Goal: Task Accomplishment & Management: Manage account settings

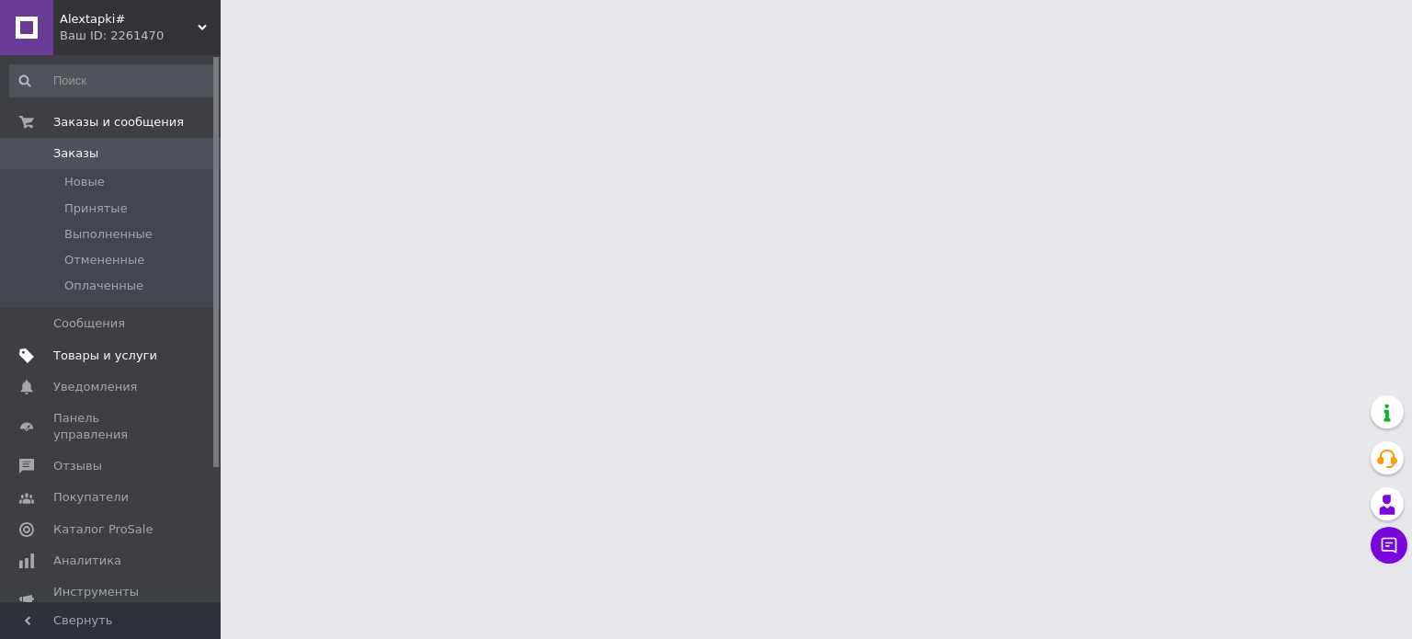
click at [125, 359] on span "Товары и услуги" at bounding box center [105, 356] width 104 height 17
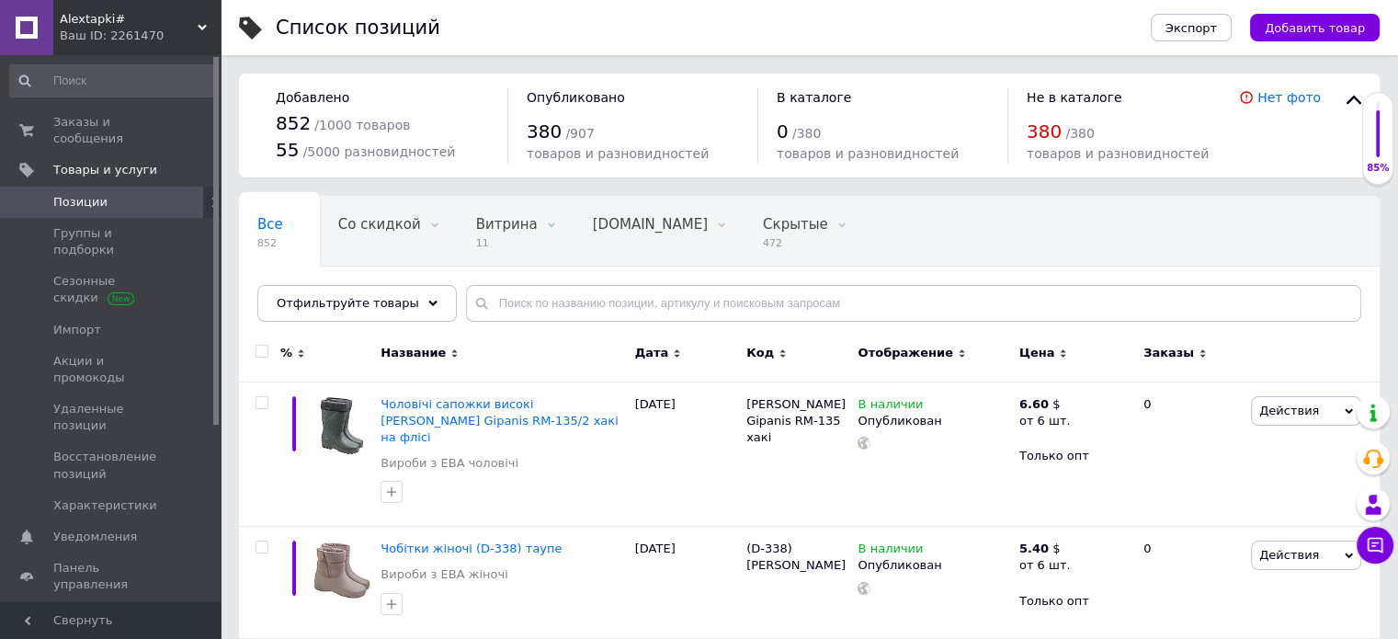
click at [203, 21] on div "Alextapki# Ваш ID: 2261470" at bounding box center [136, 27] width 167 height 55
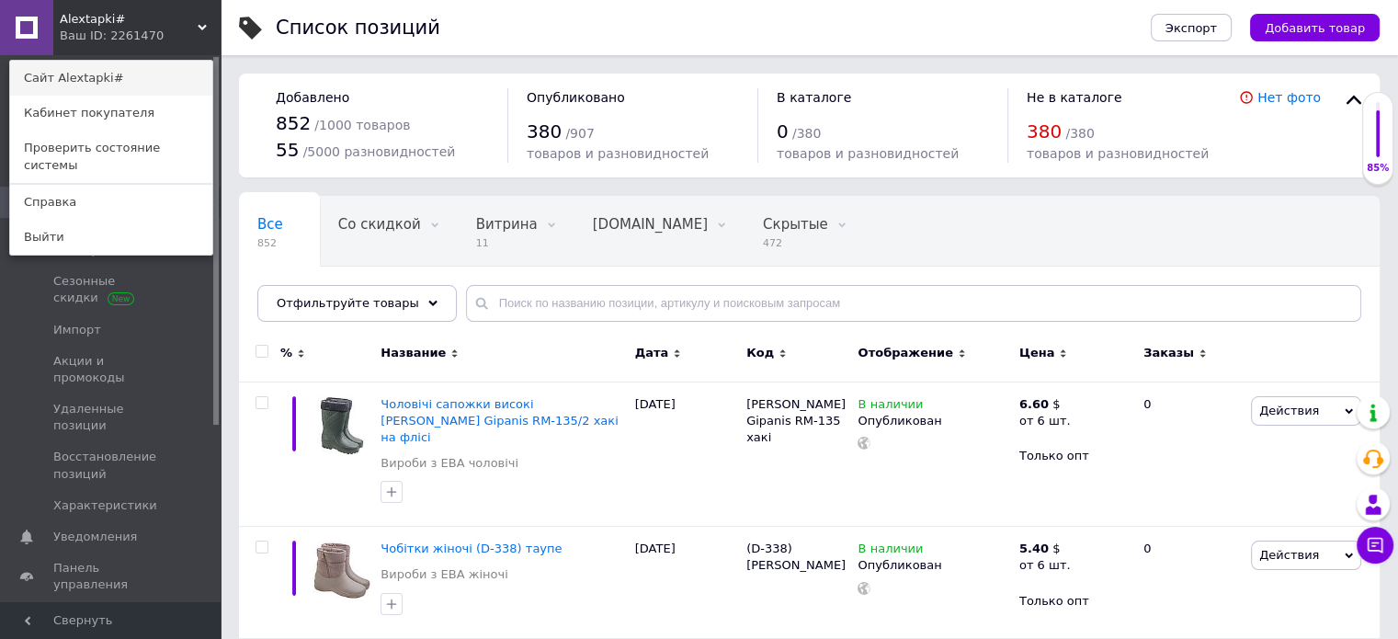
click at [75, 81] on link "Сайт Alextapki#" at bounding box center [111, 78] width 202 height 35
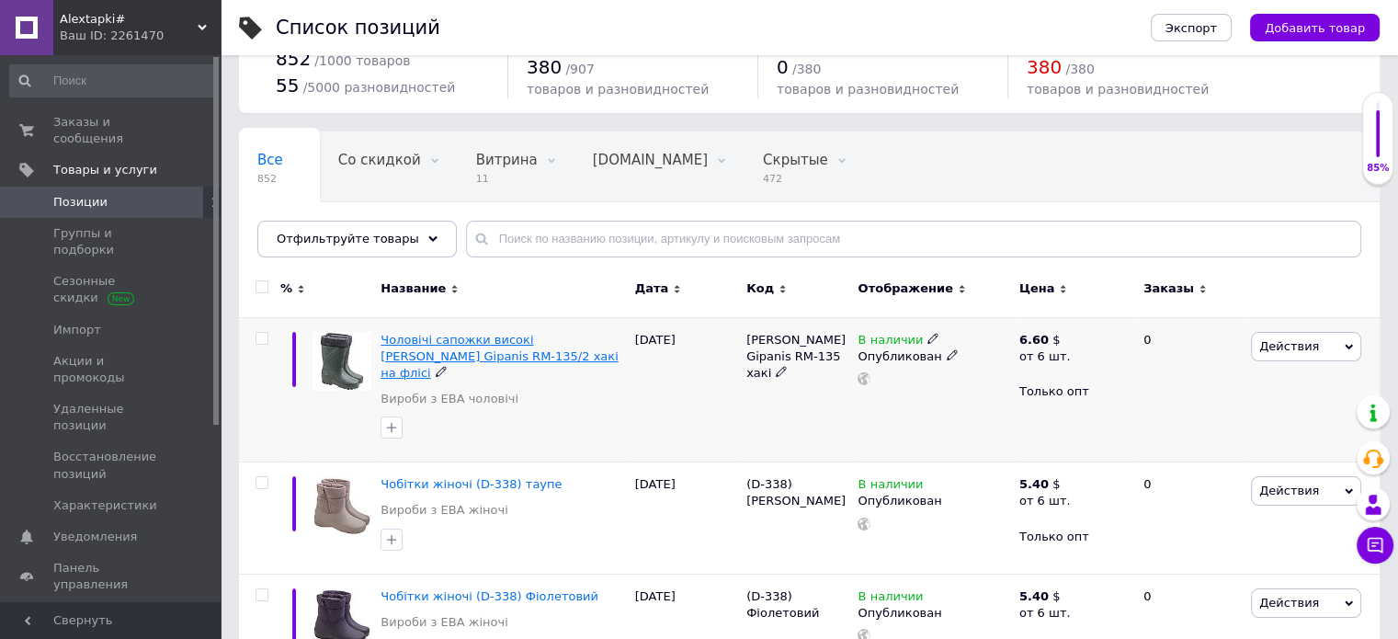
scroll to position [92, 0]
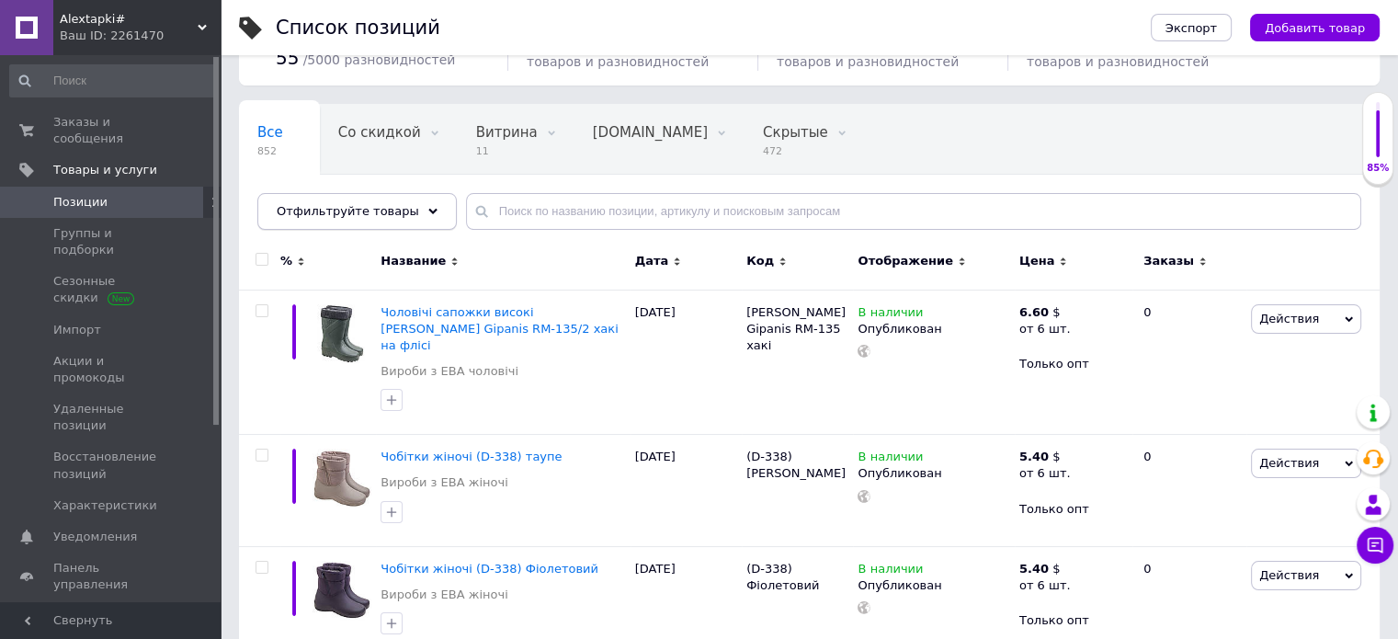
click at [405, 209] on div "Отфильтруйте товары" at bounding box center [357, 211] width 200 height 37
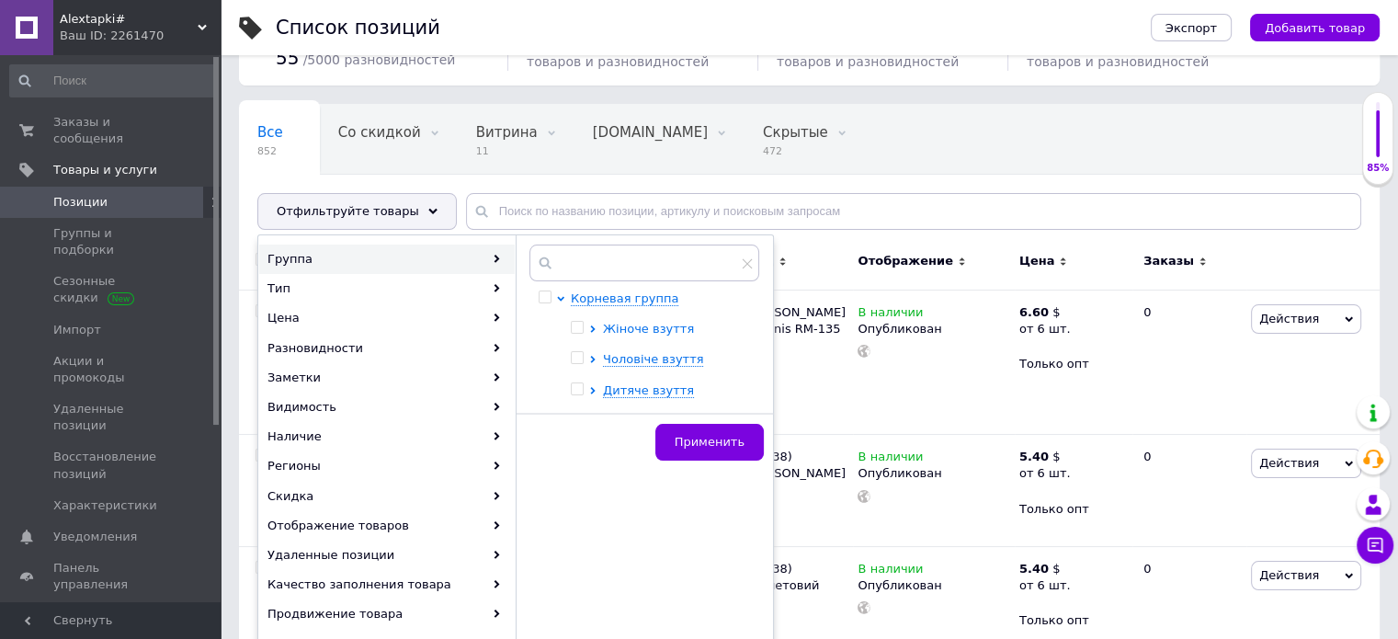
click at [624, 326] on span "Жіноче взуття" at bounding box center [648, 329] width 91 height 14
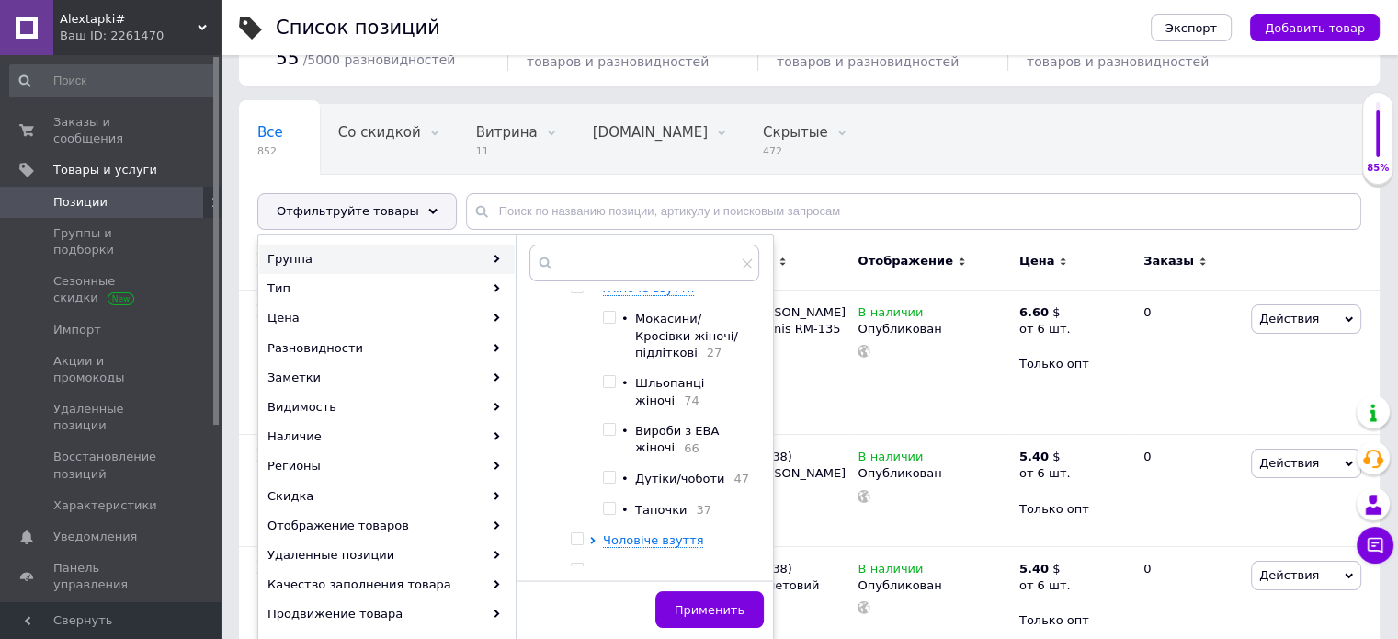
scroll to position [62, 0]
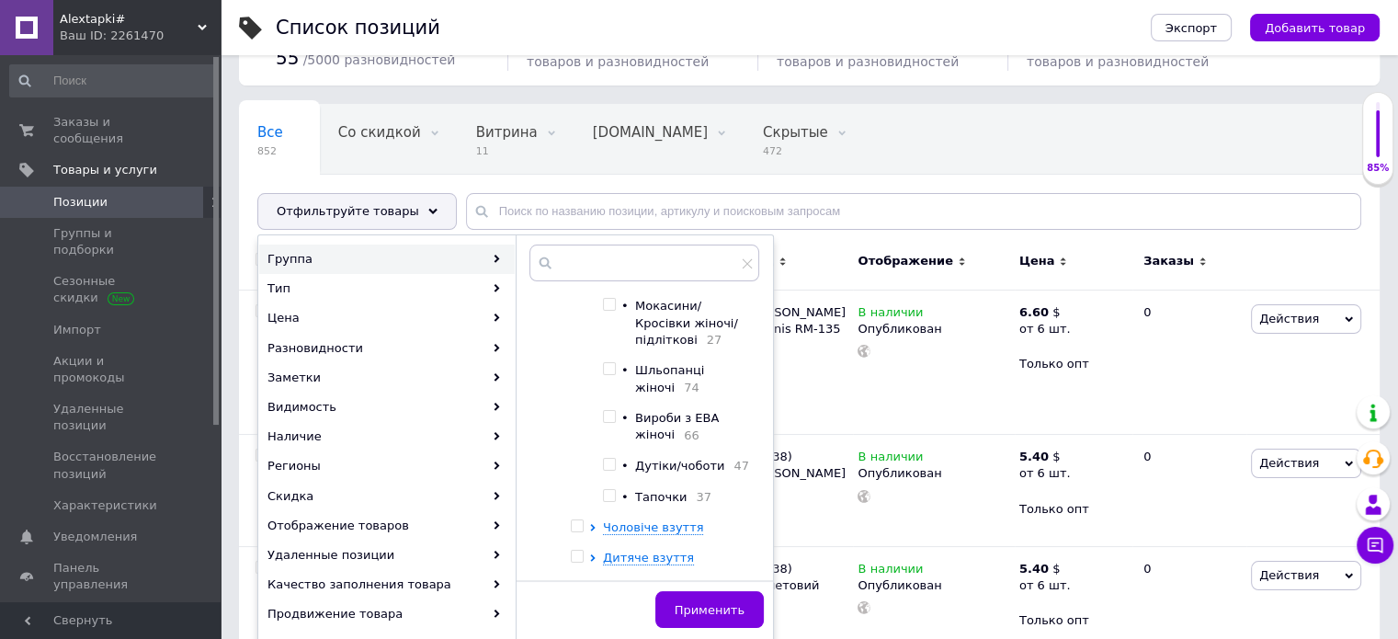
click at [656, 411] on span "Вироби з ЕВА жіночі" at bounding box center [677, 426] width 84 height 30
checkbox input "true"
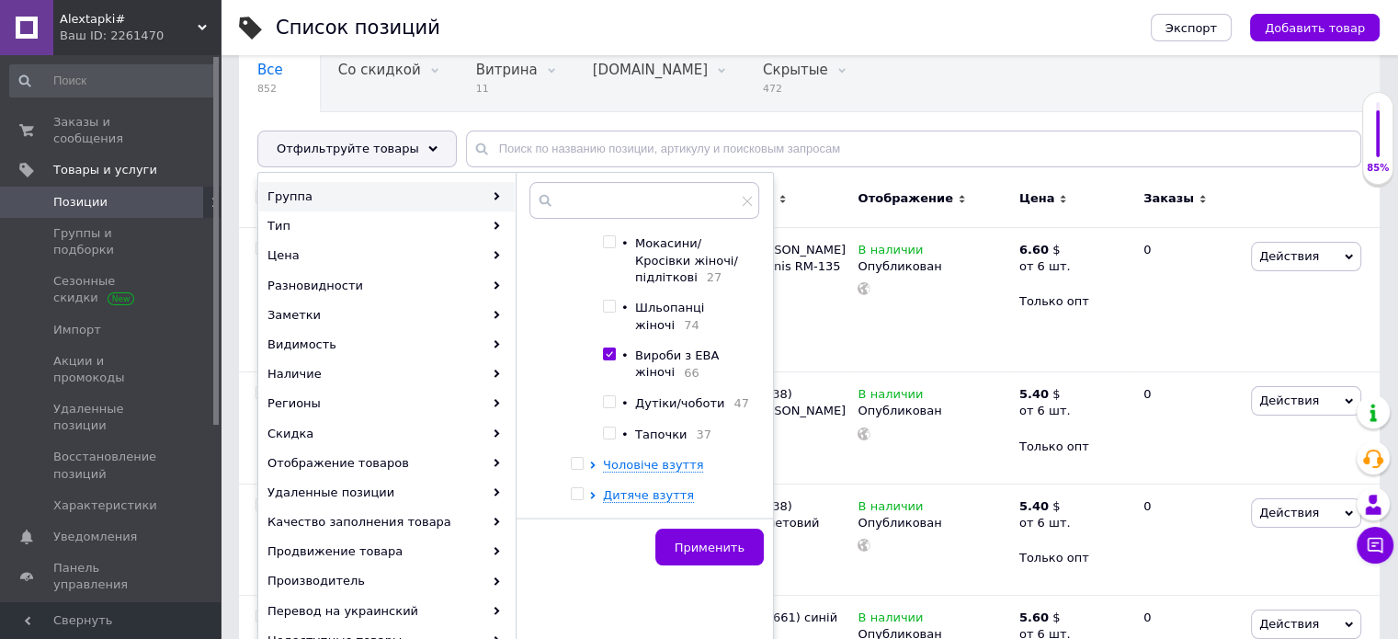
scroll to position [184, 0]
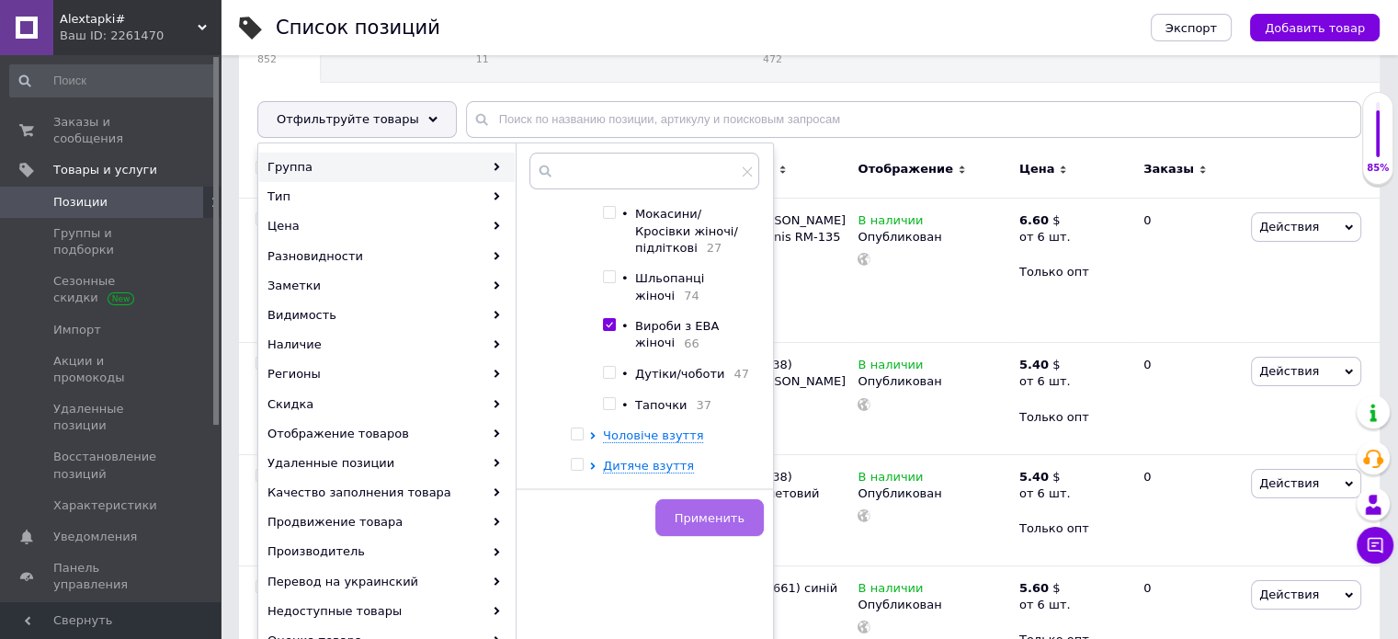
click at [716, 517] on span "Применить" at bounding box center [710, 518] width 70 height 14
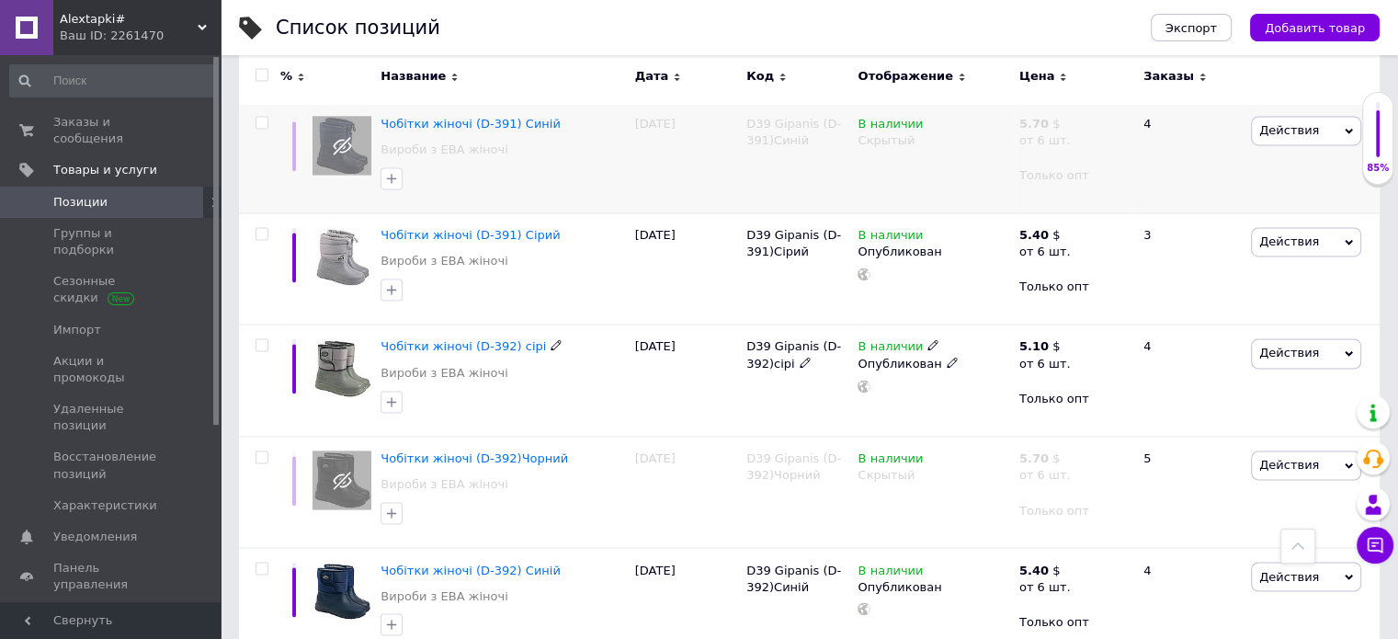
scroll to position [3034, 0]
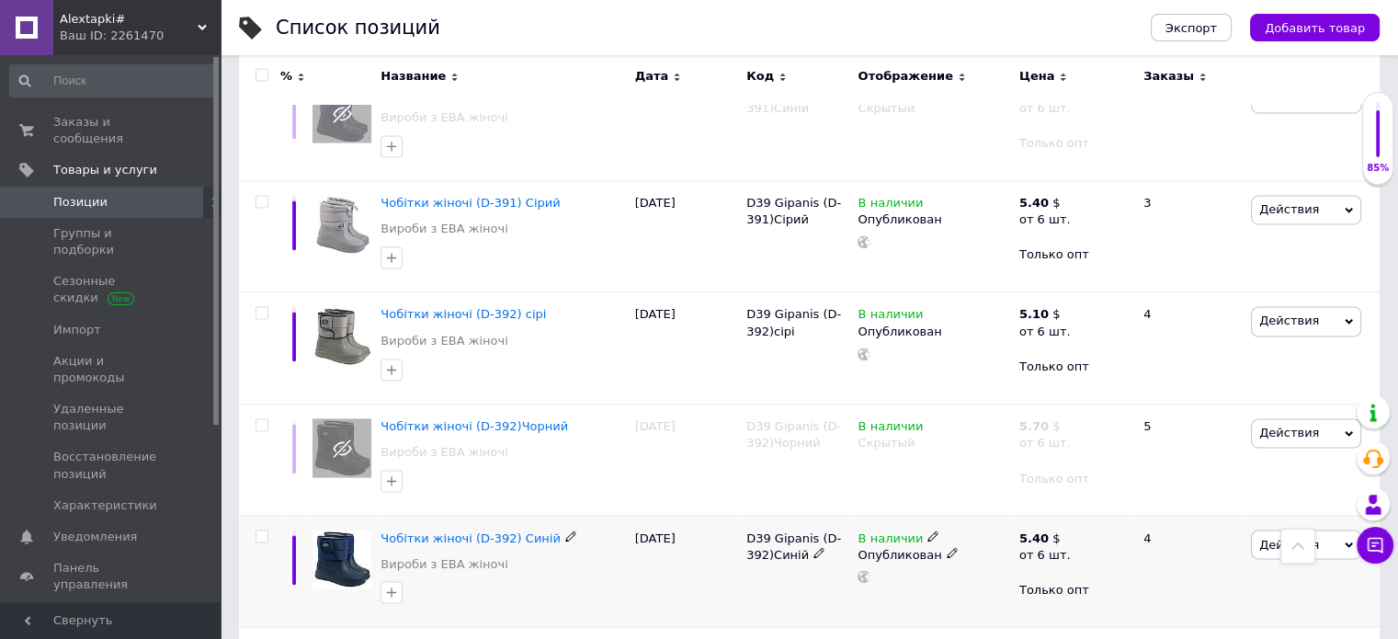
click at [947, 547] on icon at bounding box center [952, 552] width 11 height 11
click at [890, 576] on li "Скрытый" at bounding box center [929, 589] width 158 height 26
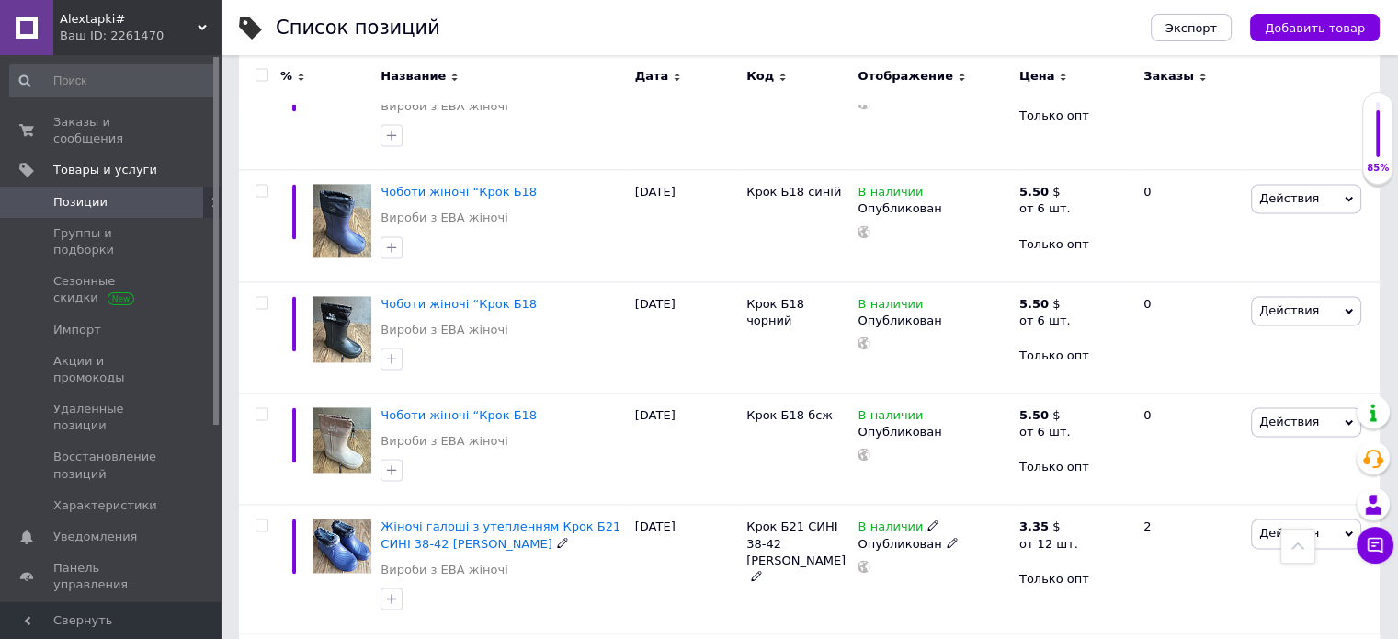
scroll to position [9712, 0]
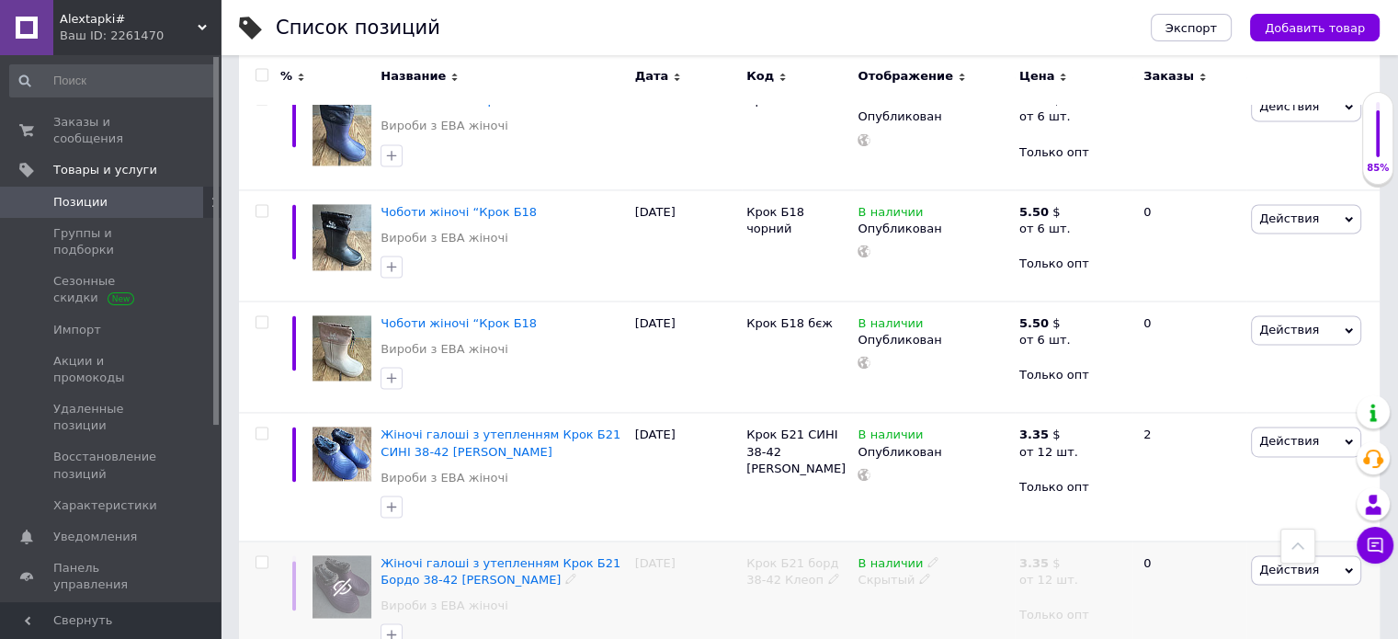
click at [919, 573] on icon at bounding box center [924, 578] width 11 height 11
click at [891, 602] on li "Опубликован" at bounding box center [929, 615] width 158 height 26
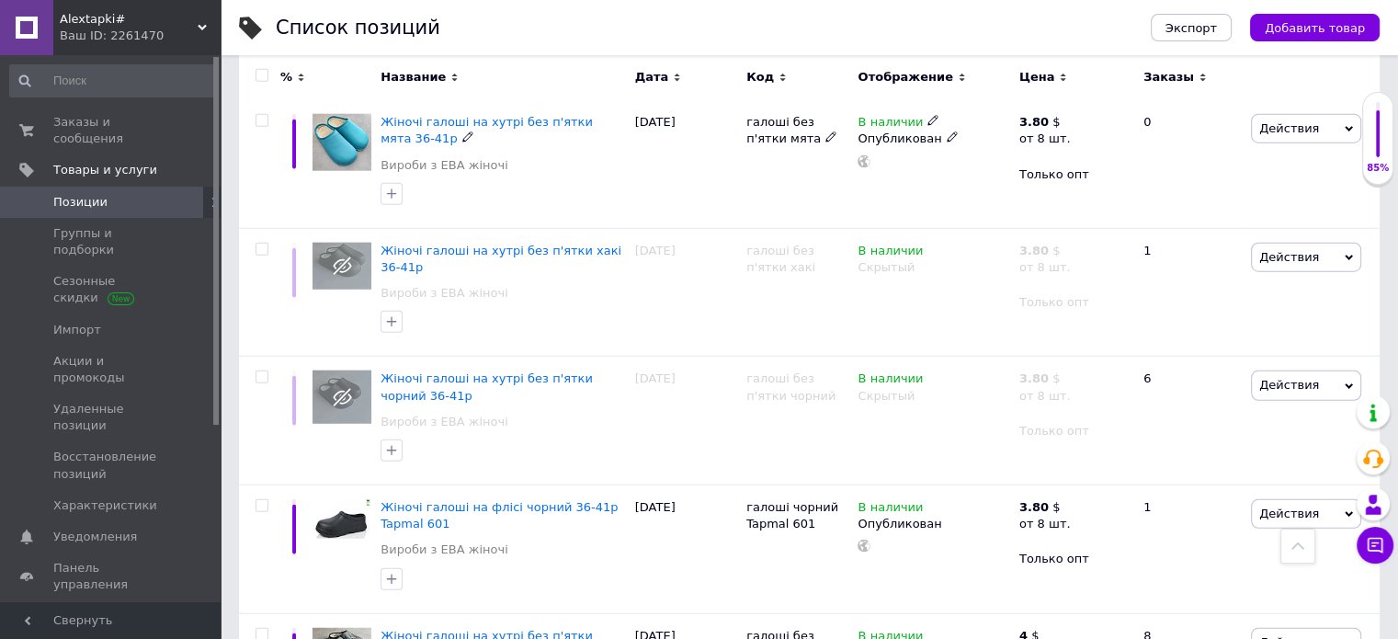
scroll to position [11665, 0]
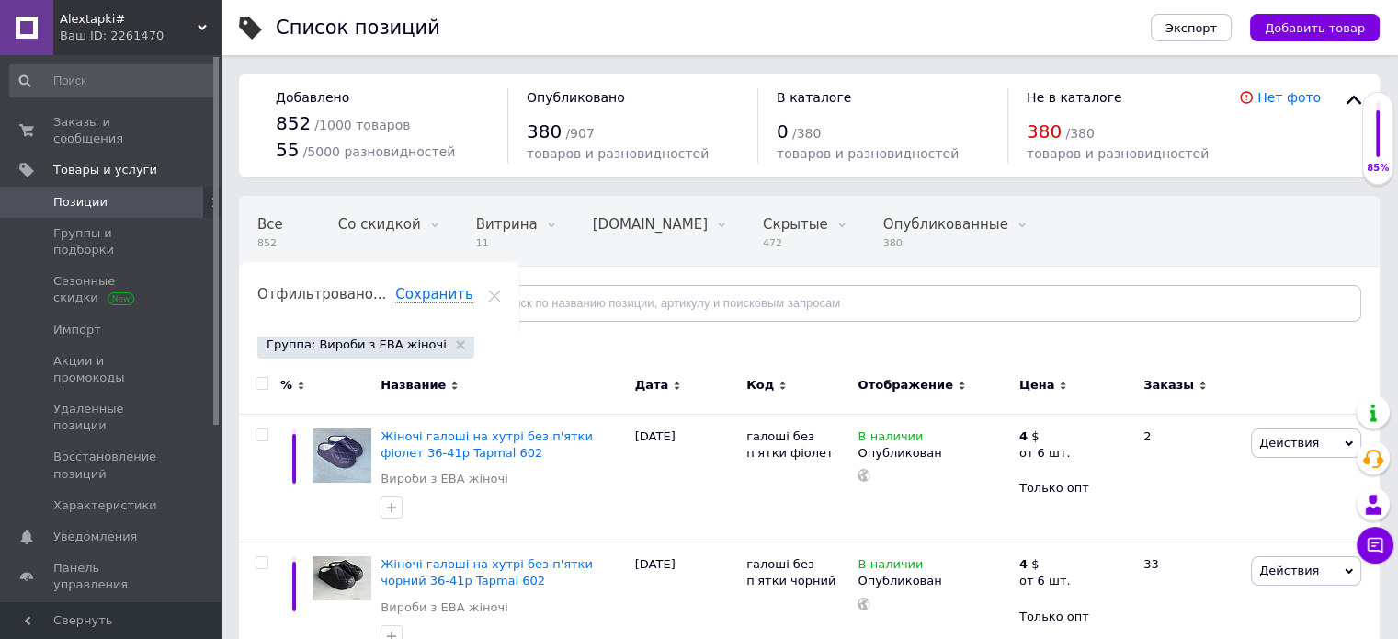
click at [428, 300] on icon at bounding box center [432, 303] width 9 height 9
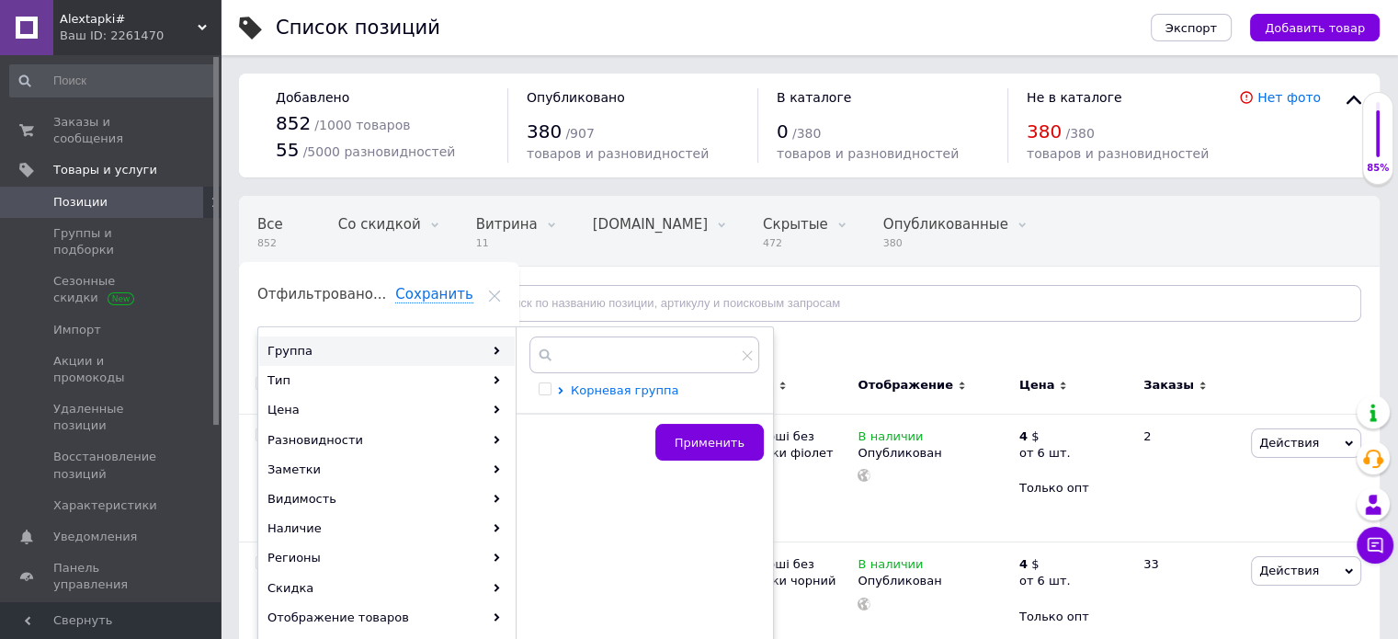
click at [602, 396] on span "Корневая группа" at bounding box center [625, 390] width 108 height 14
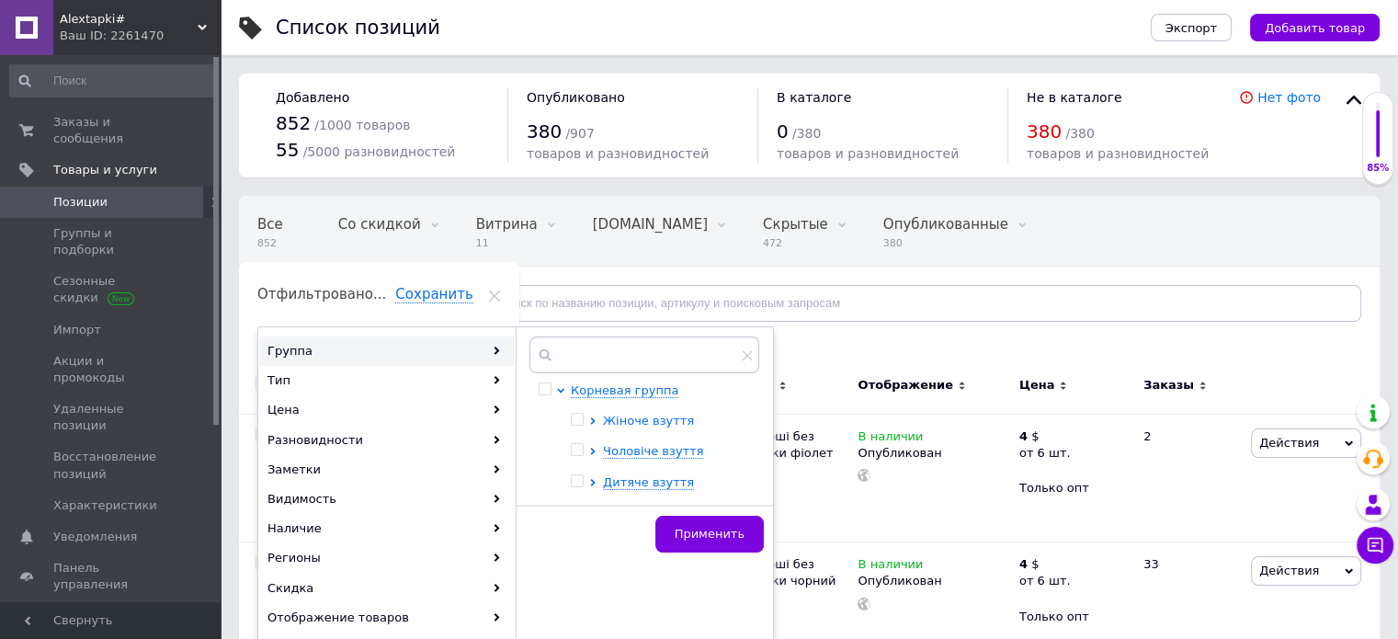
click at [611, 415] on span "Жіноче взуття" at bounding box center [648, 421] width 91 height 14
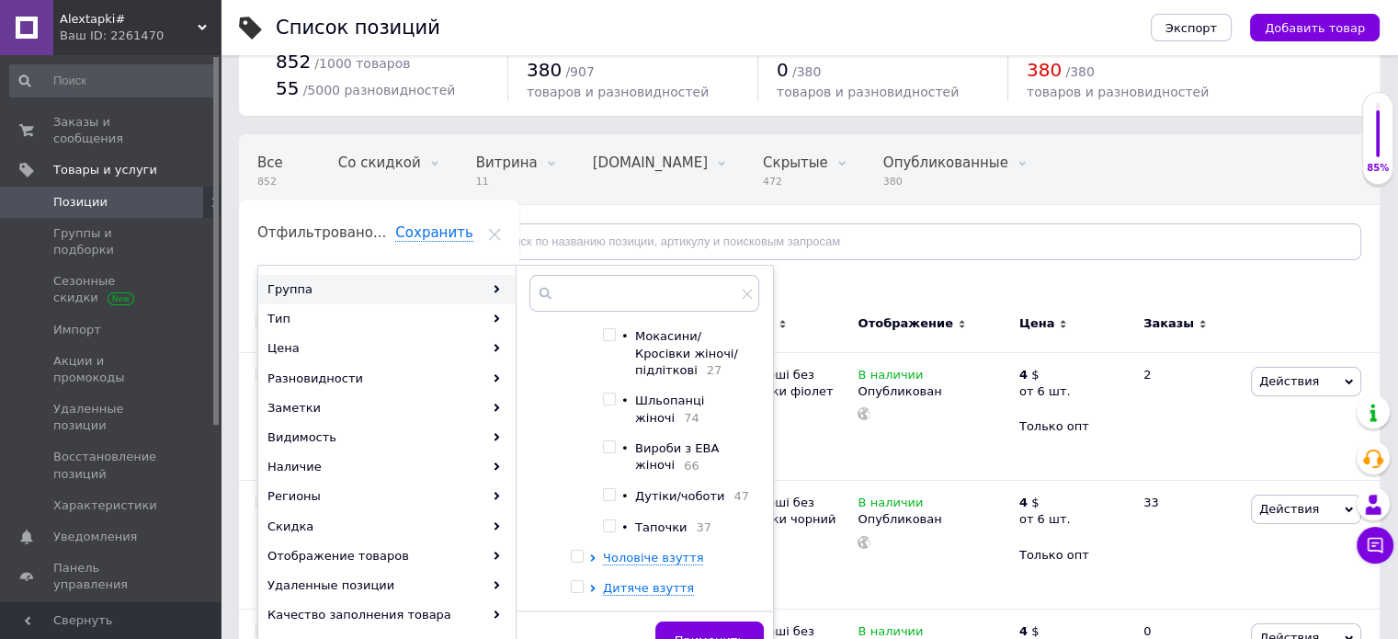
scroll to position [92, 0]
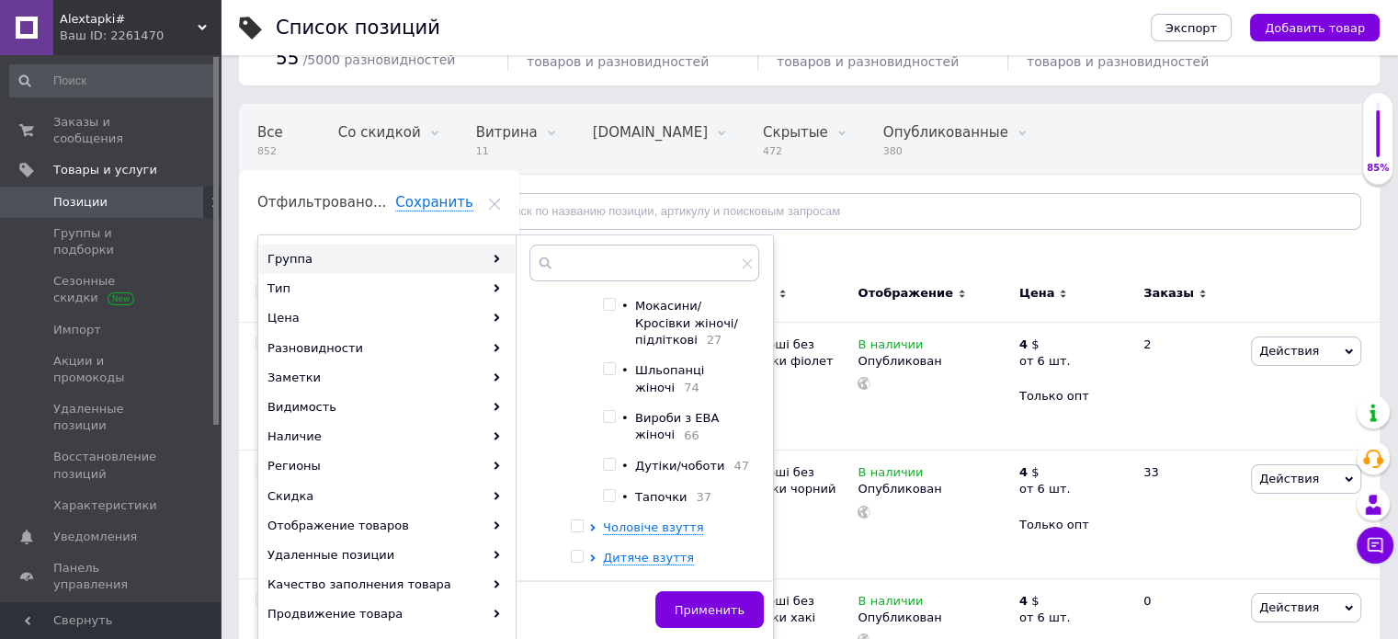
click at [665, 492] on span "Тапочки" at bounding box center [660, 497] width 51 height 14
checkbox input "true"
click at [711, 607] on span "Применить" at bounding box center [710, 610] width 70 height 14
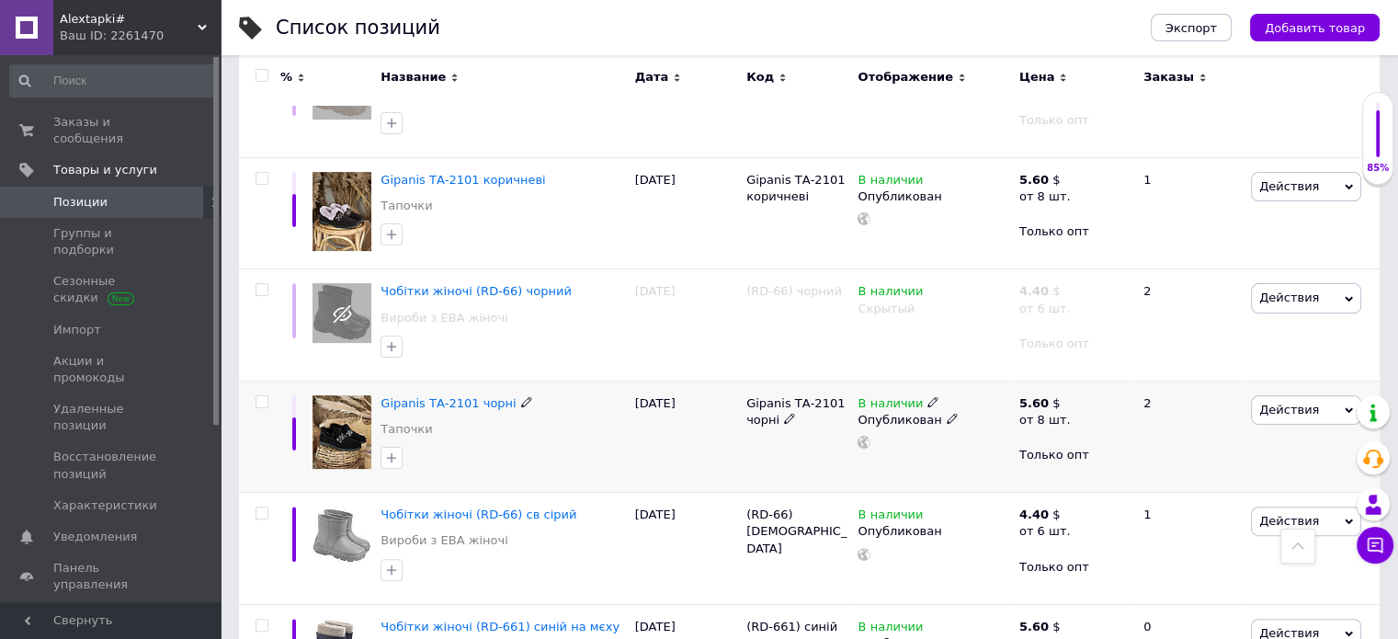
scroll to position [92, 0]
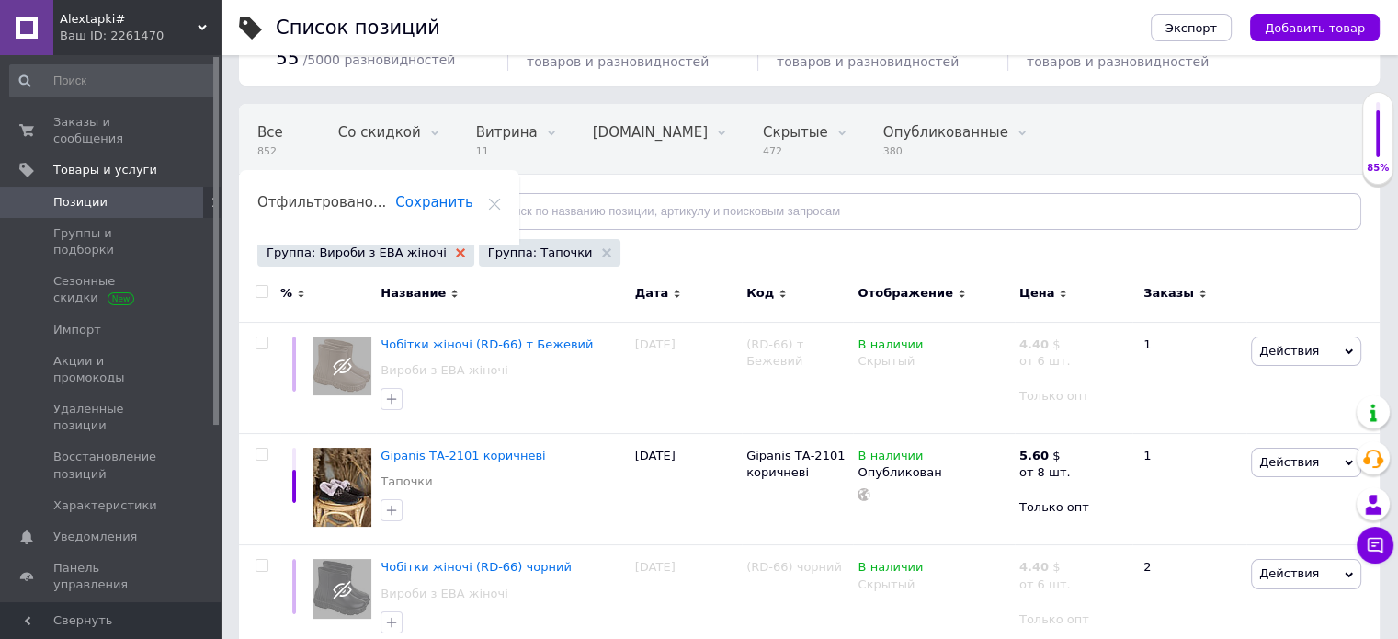
click at [456, 253] on use at bounding box center [460, 252] width 9 height 9
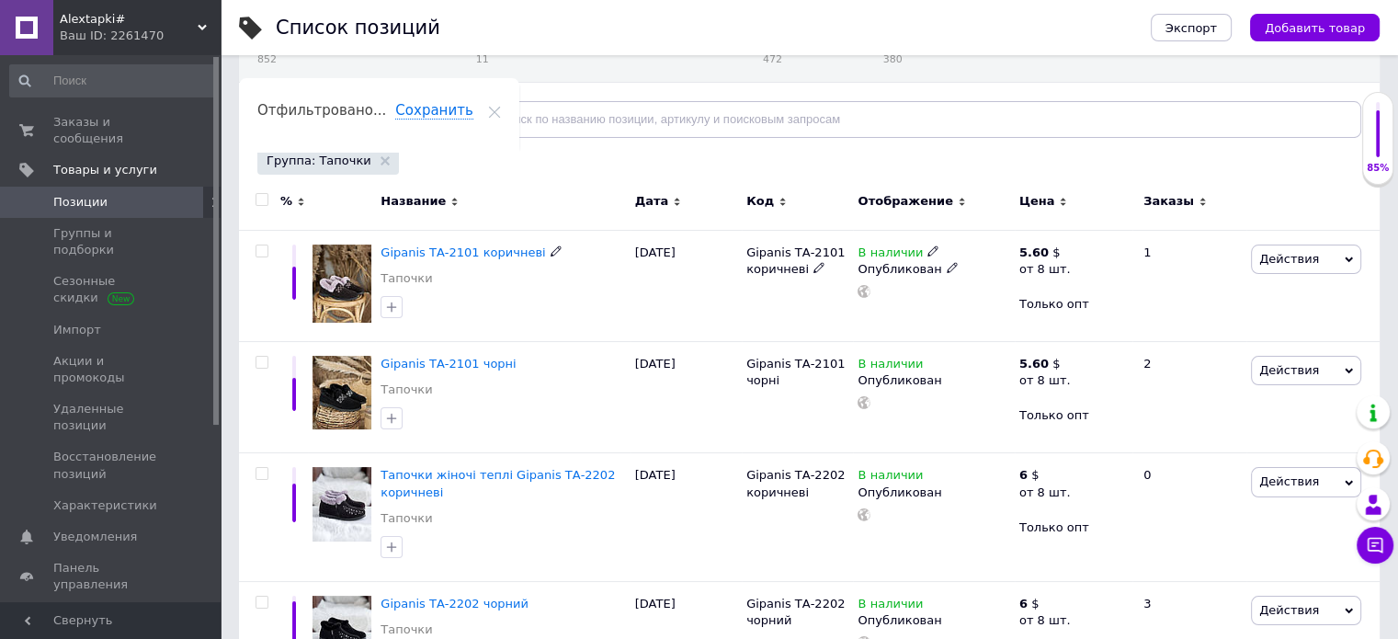
scroll to position [276, 0]
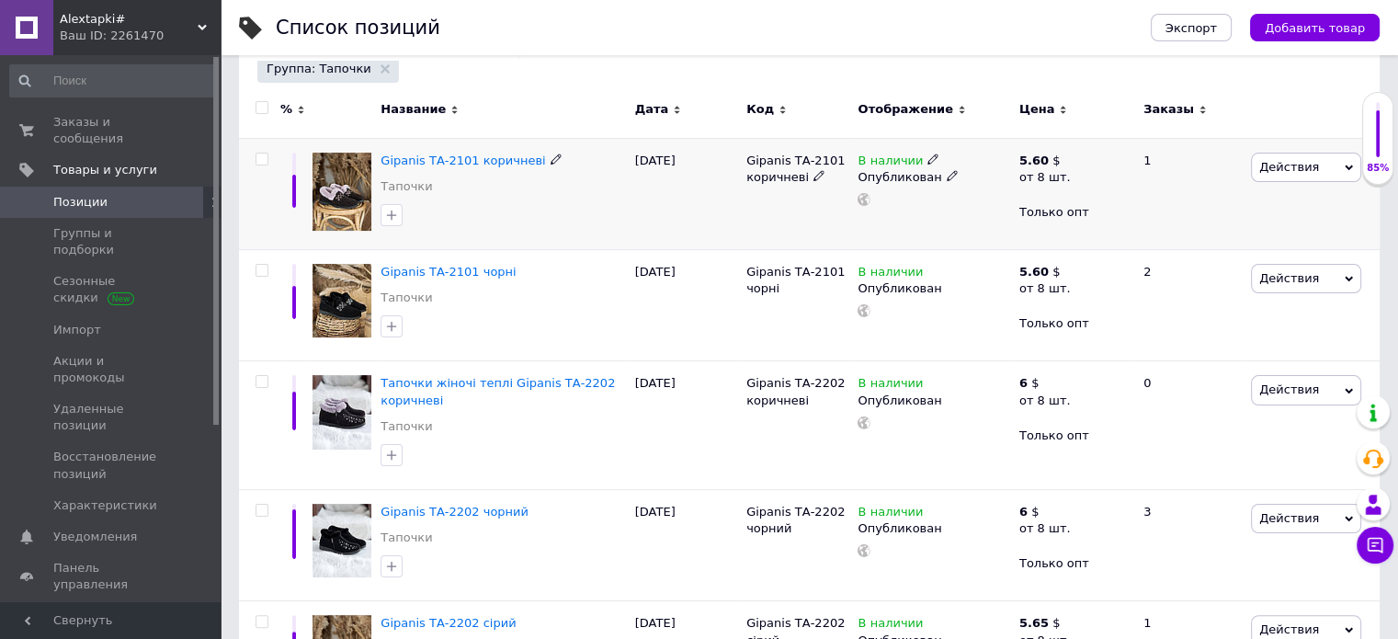
click at [947, 179] on use at bounding box center [952, 176] width 10 height 10
click at [897, 217] on li "Скрытый" at bounding box center [929, 213] width 158 height 26
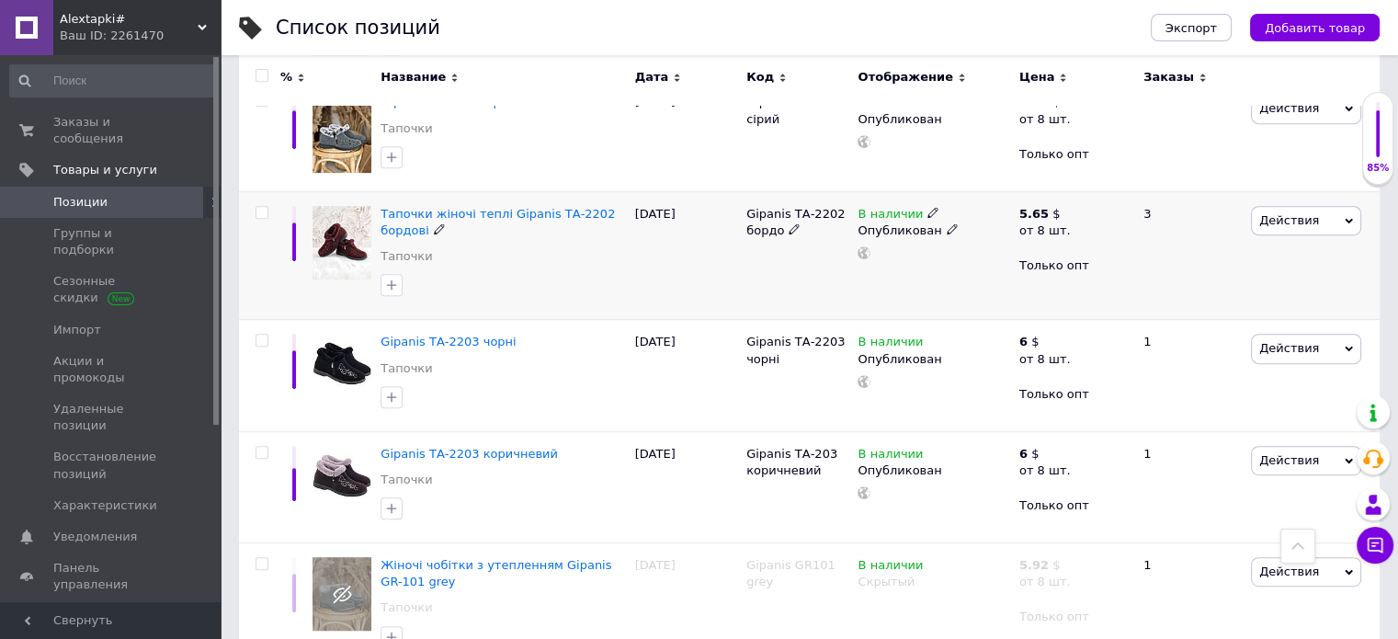
scroll to position [827, 0]
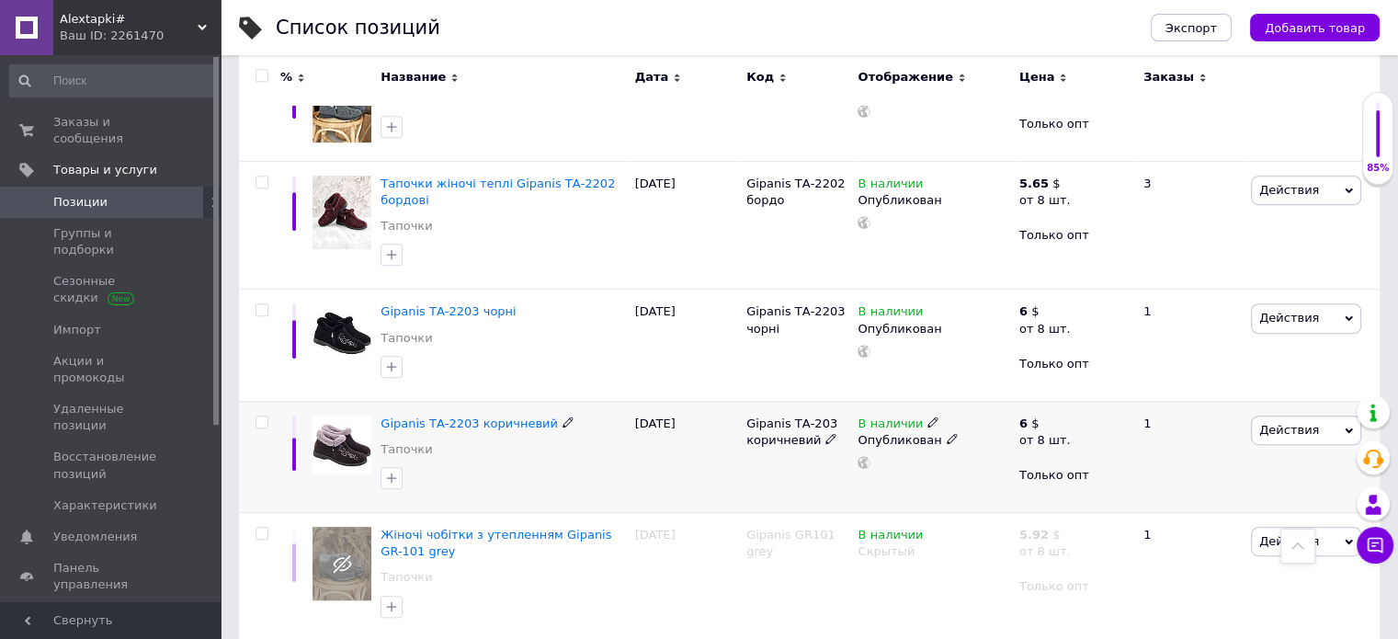
click at [947, 437] on icon at bounding box center [952, 438] width 11 height 11
click at [899, 466] on li "Скрытый" at bounding box center [929, 475] width 158 height 26
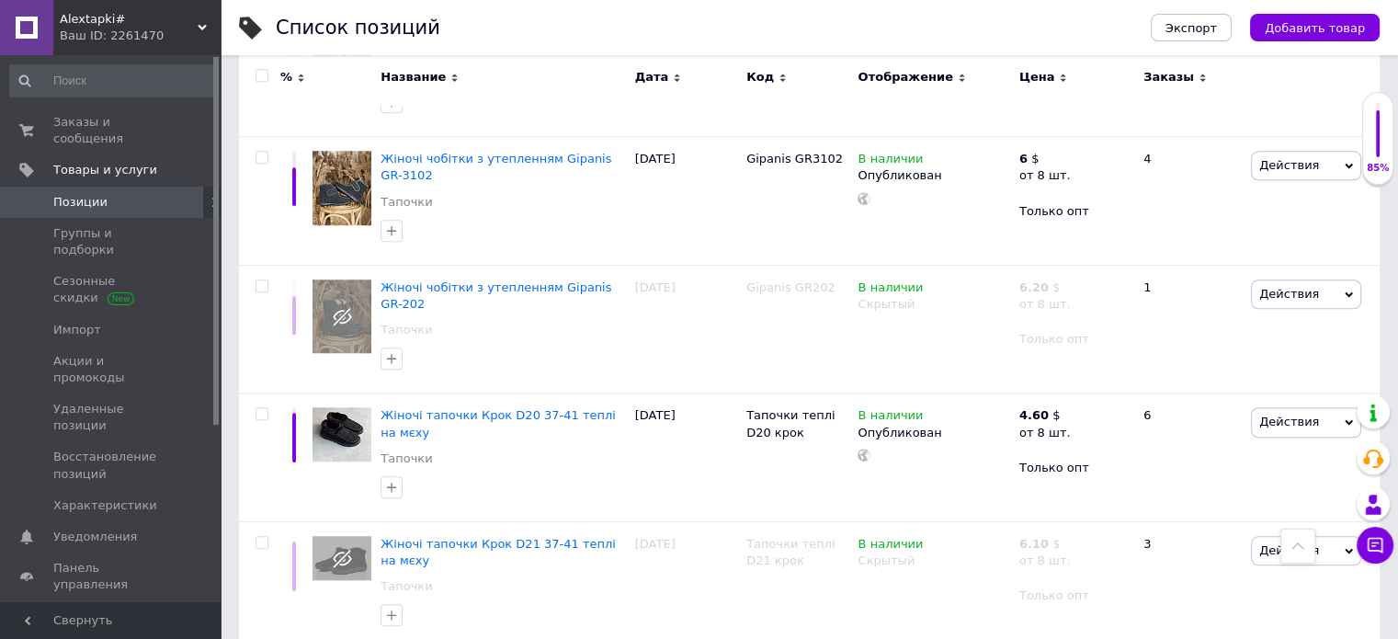
scroll to position [7, 0]
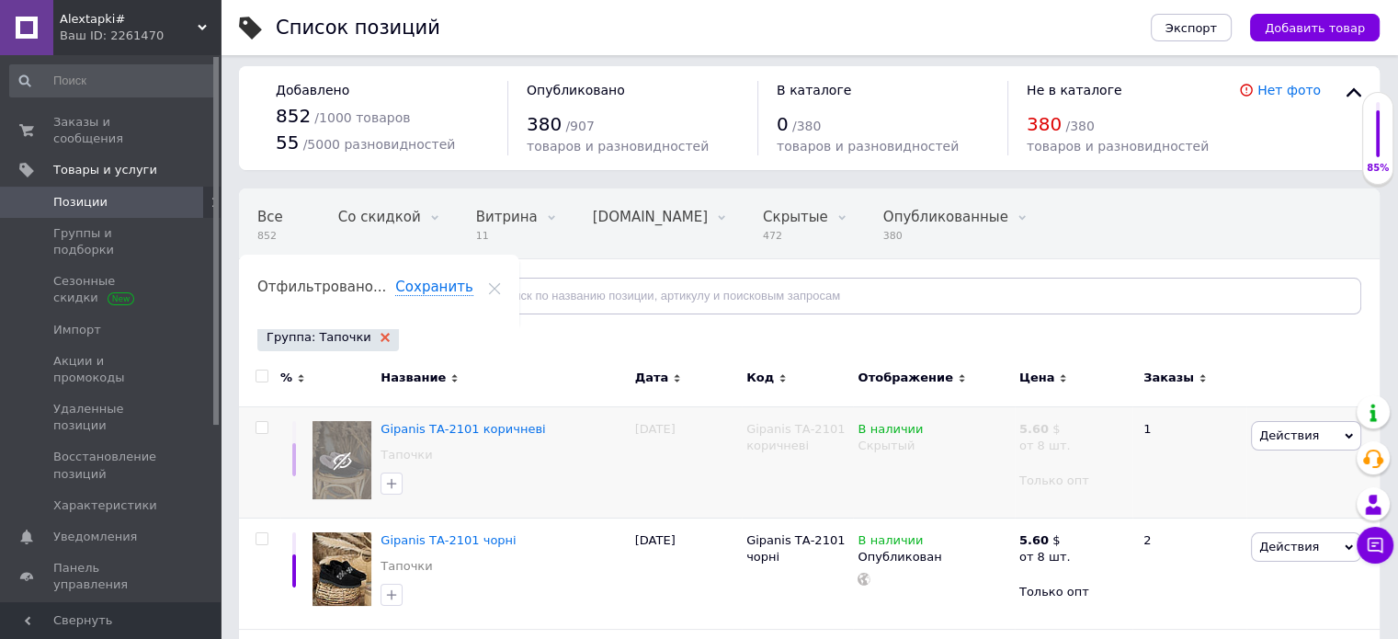
click at [381, 337] on use at bounding box center [385, 337] width 9 height 9
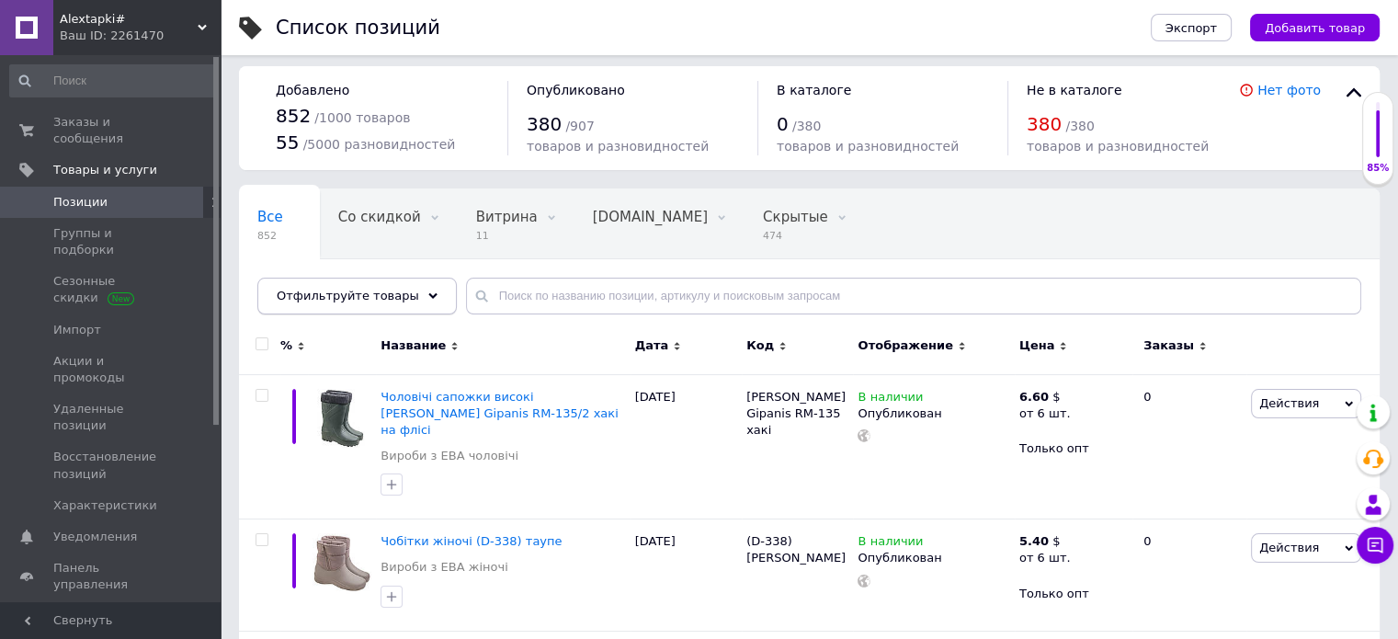
click at [428, 293] on use at bounding box center [432, 296] width 9 height 6
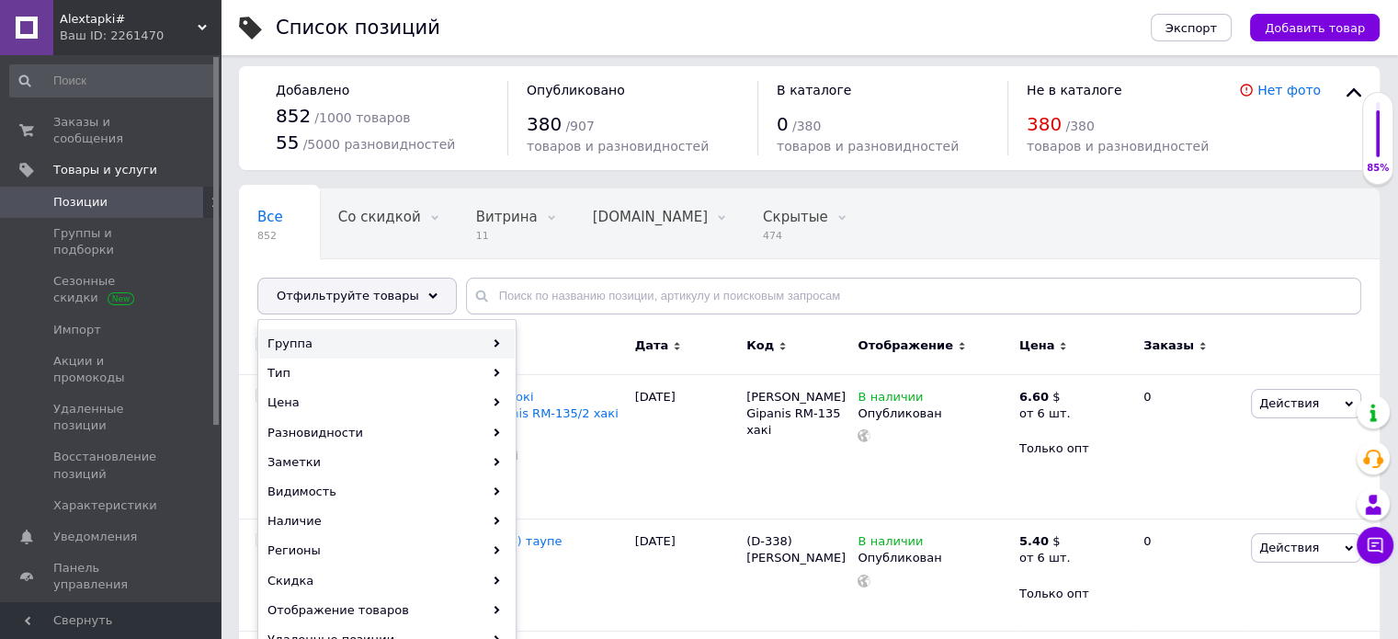
click at [496, 341] on icon at bounding box center [497, 343] width 8 height 8
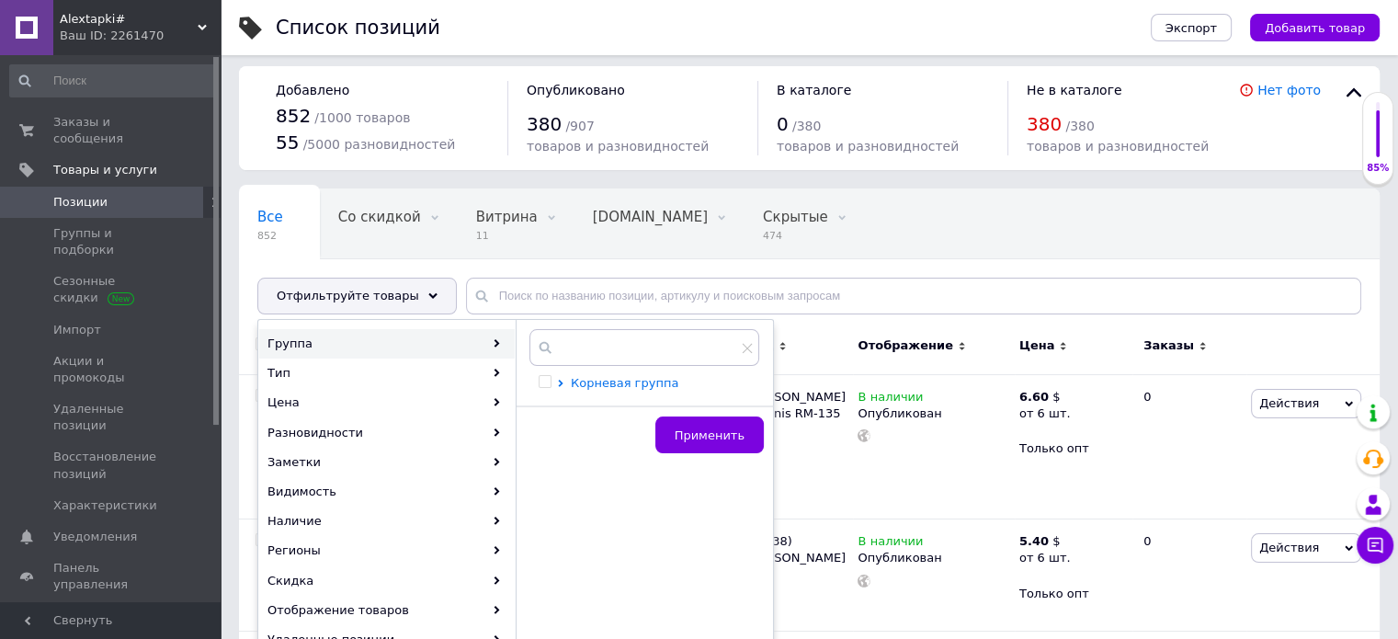
click at [640, 382] on span "Корневая группа" at bounding box center [625, 383] width 108 height 14
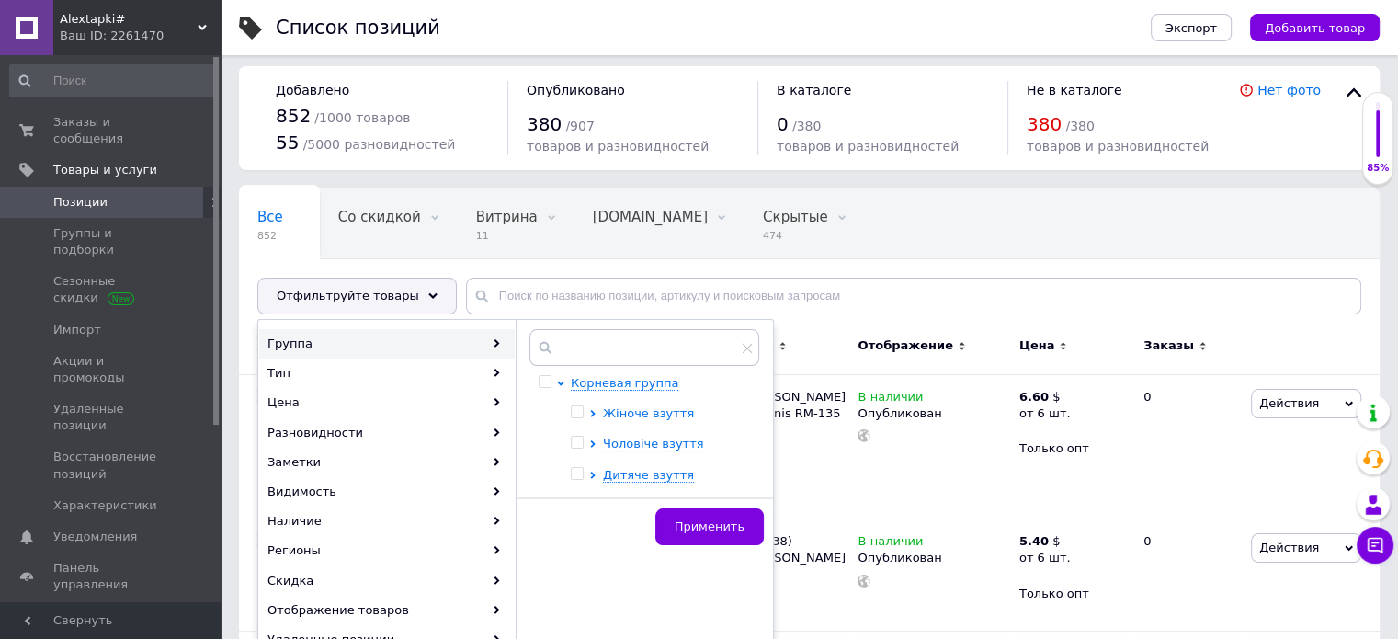
click at [630, 410] on span "Жіноче взуття" at bounding box center [648, 413] width 91 height 14
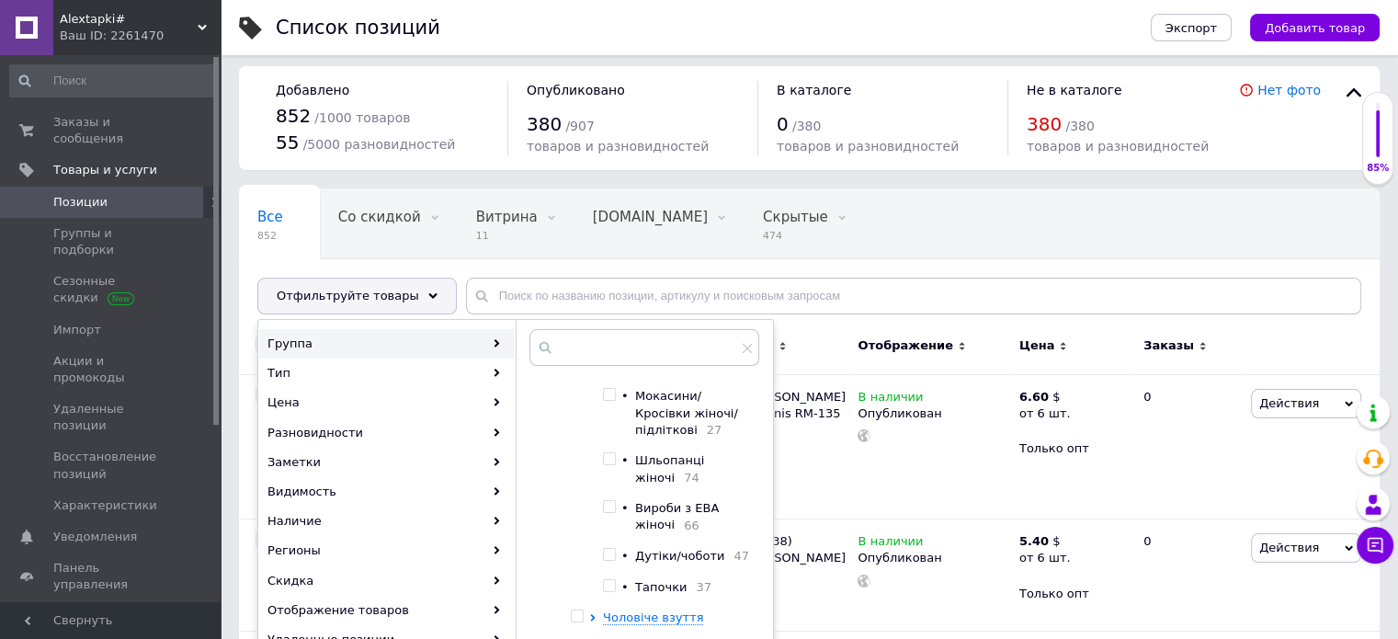
scroll to position [62, 0]
click at [662, 496] on span "Вироби з ЕВА жіночі" at bounding box center [677, 511] width 84 height 30
checkbox input "true"
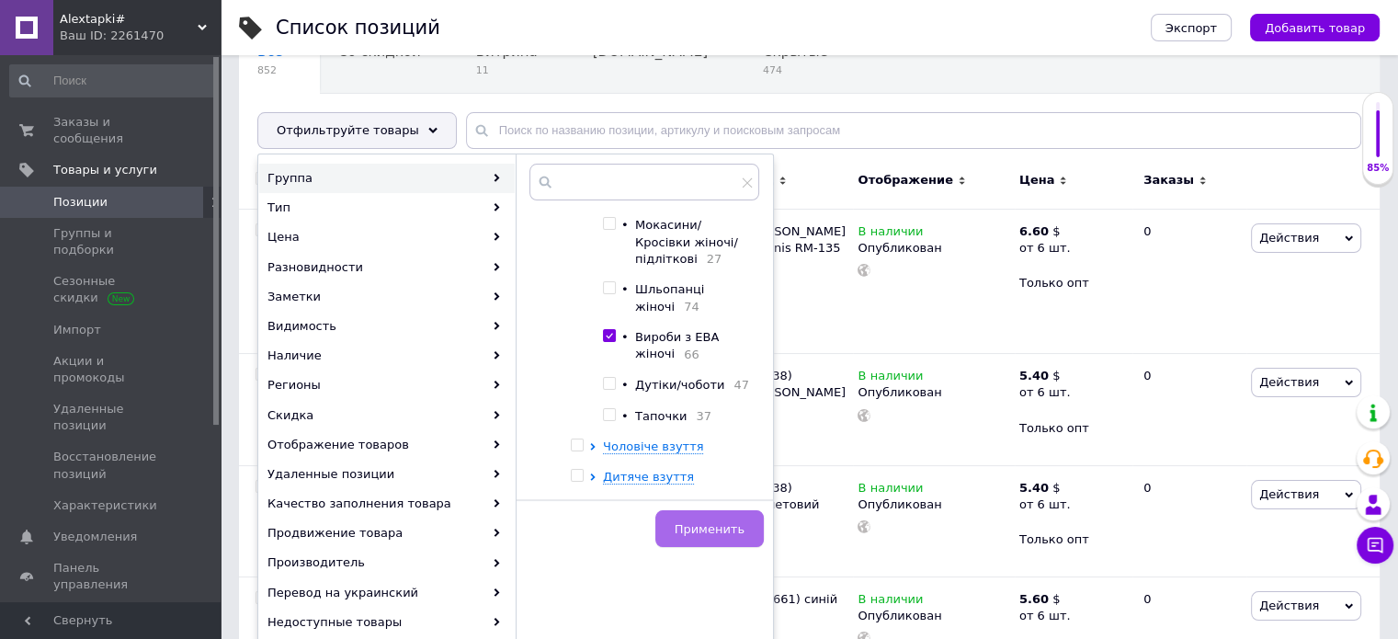
scroll to position [191, 0]
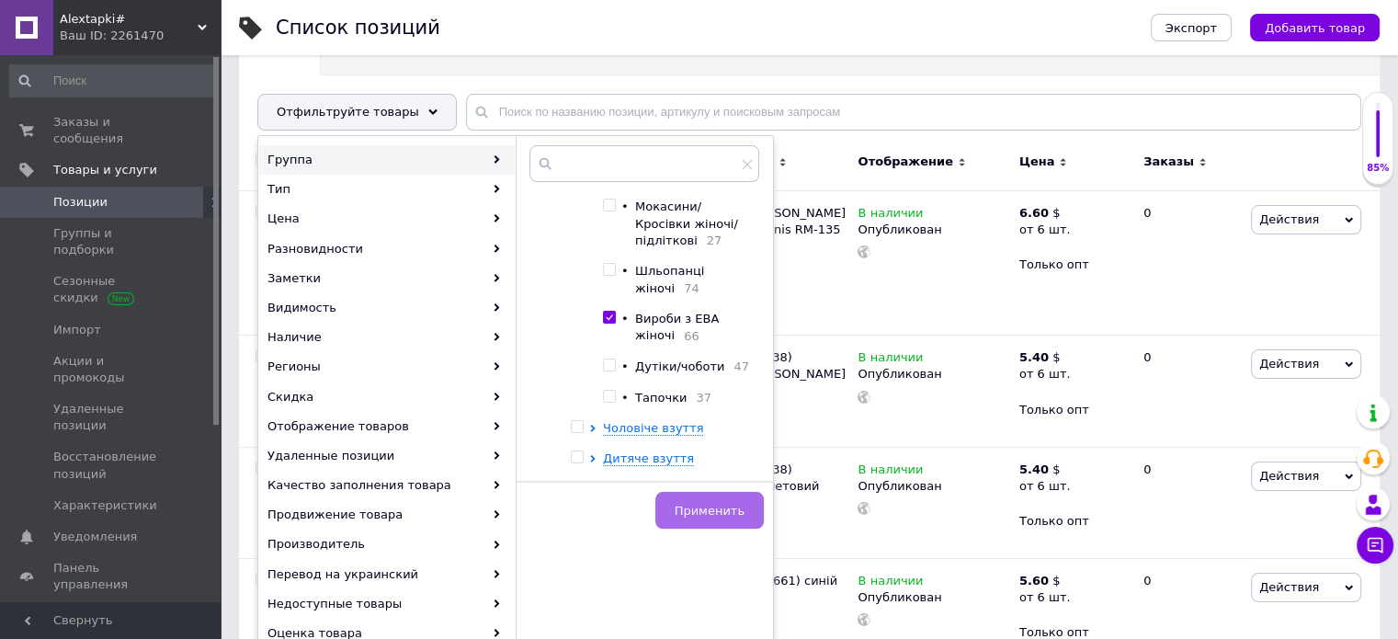
click at [712, 508] on span "Применить" at bounding box center [710, 511] width 70 height 14
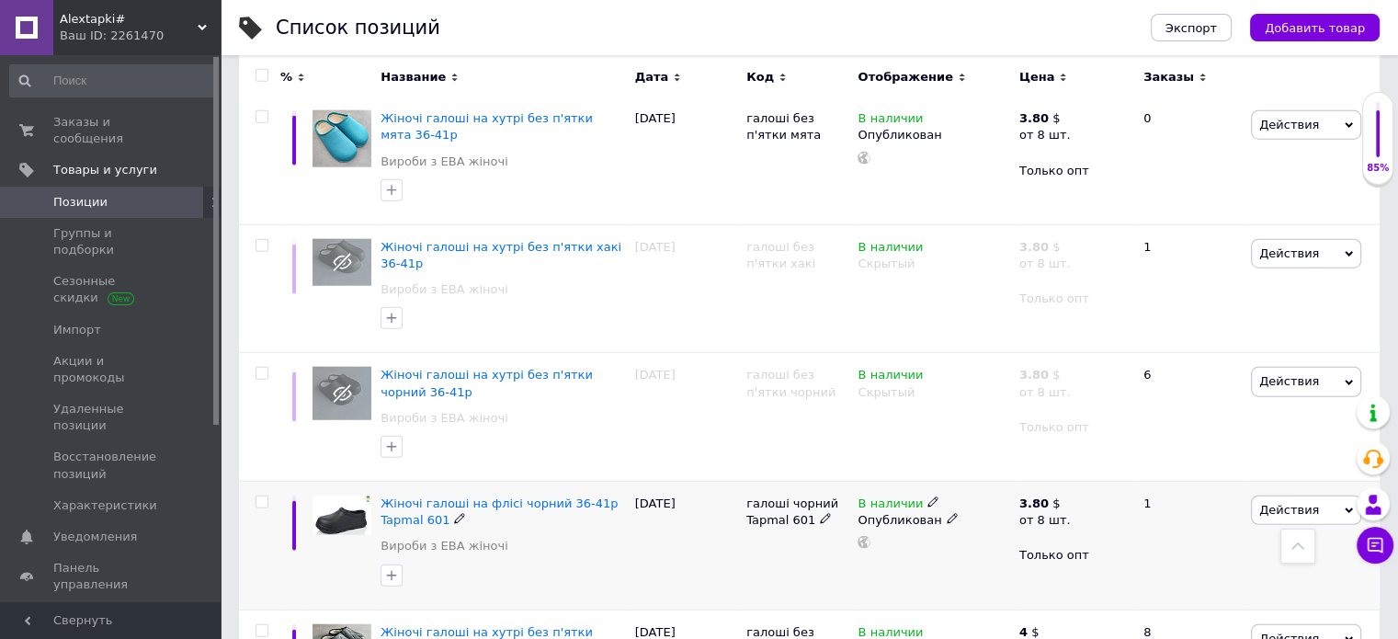
scroll to position [11665, 0]
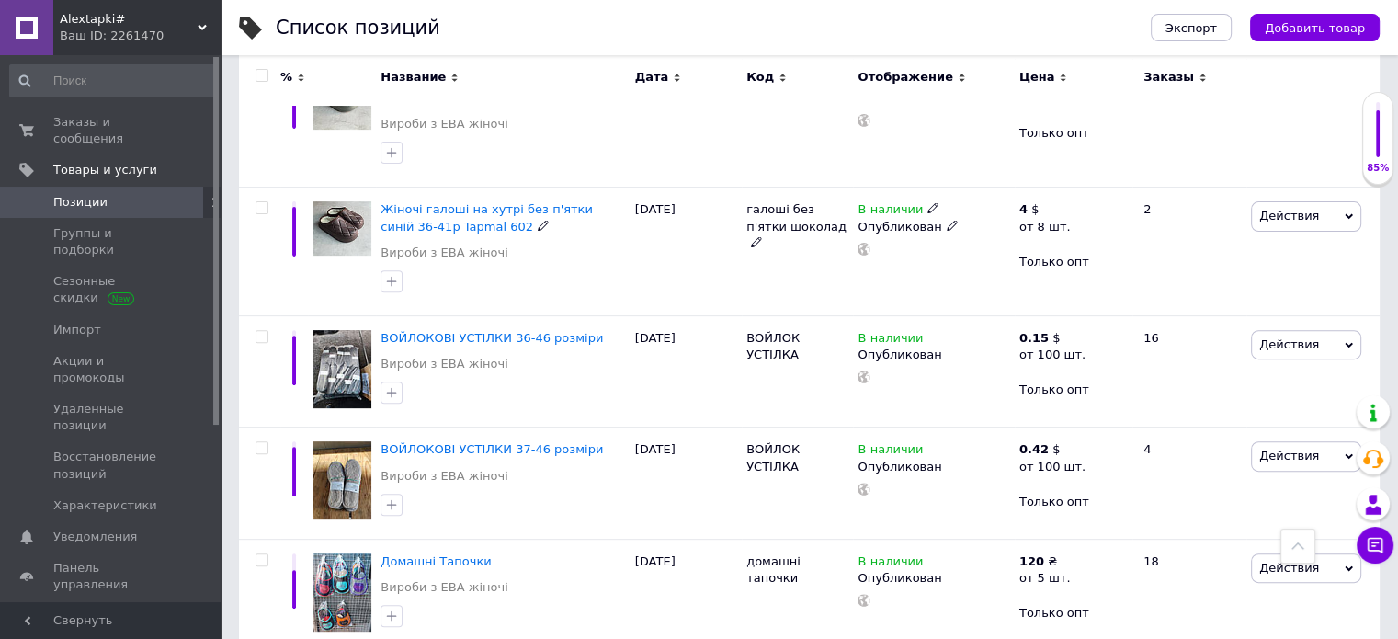
scroll to position [644, 0]
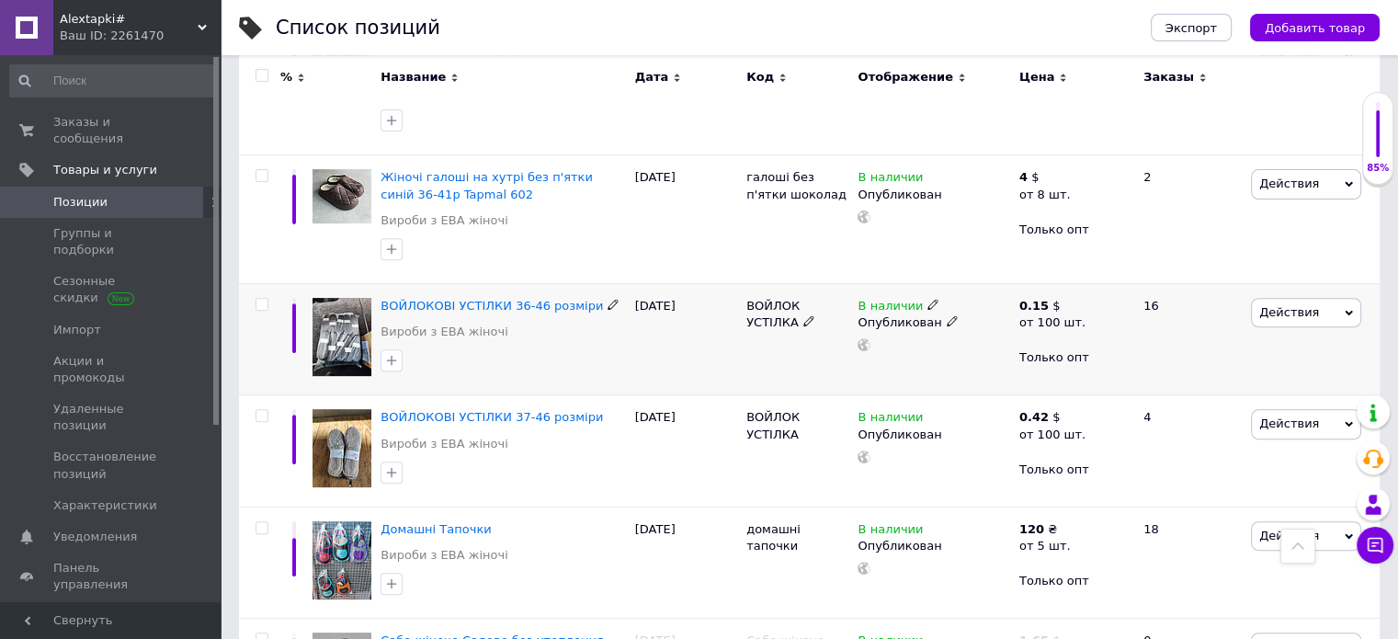
click at [1275, 314] on span "Действия" at bounding box center [1290, 312] width 60 height 14
click at [1248, 395] on li "Копировать" at bounding box center [1270, 400] width 181 height 26
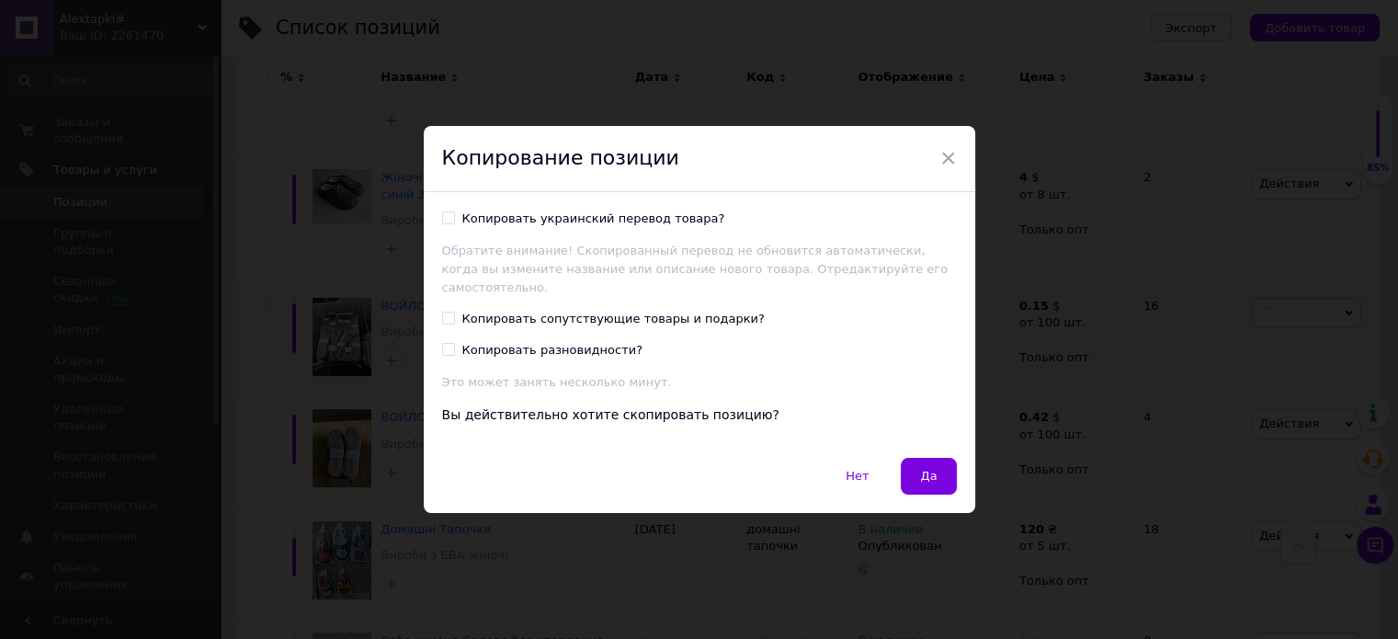
scroll to position [569, 0]
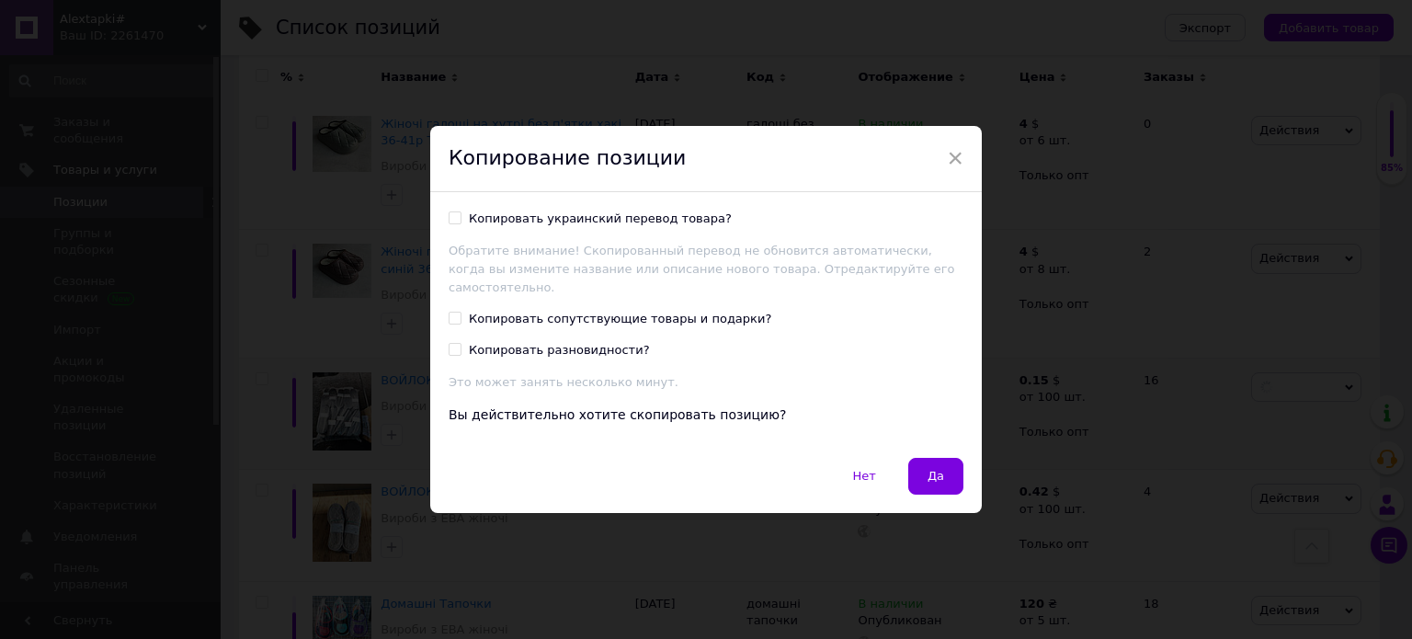
click at [633, 311] on div "Копировать сопутствующие товары и подарки?" at bounding box center [620, 319] width 302 height 17
click at [461, 312] on input "Копировать сопутствующие товары и подарки?" at bounding box center [455, 318] width 12 height 12
checkbox input "true"
click at [937, 470] on span "Да" at bounding box center [936, 476] width 17 height 14
